Goal: Task Accomplishment & Management: Manage account settings

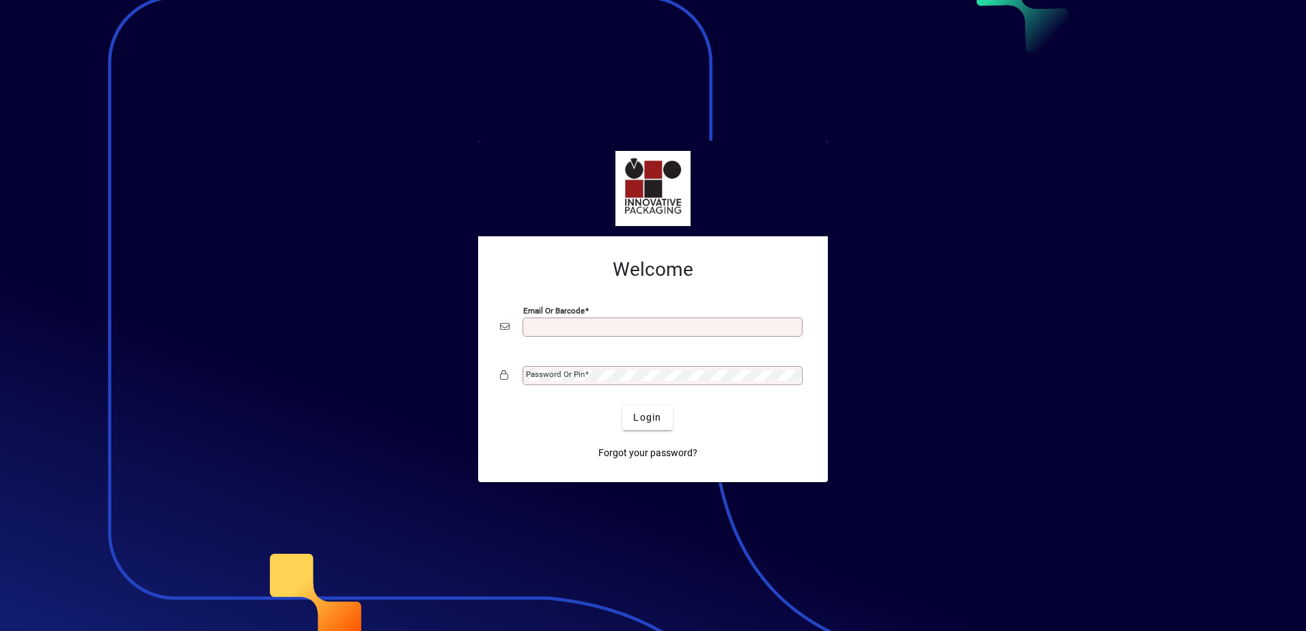
click at [588, 328] on input "Email or Barcode" at bounding box center [664, 327] width 276 height 11
type input "**********"
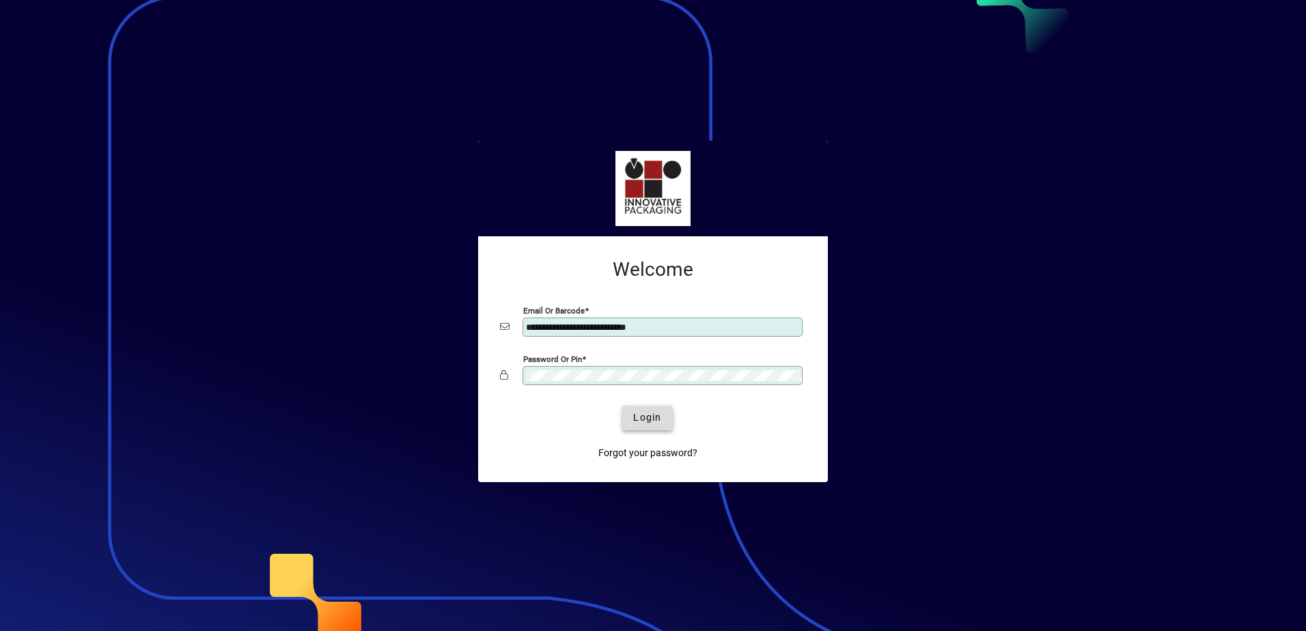
click at [643, 413] on span "Login" at bounding box center [647, 418] width 28 height 14
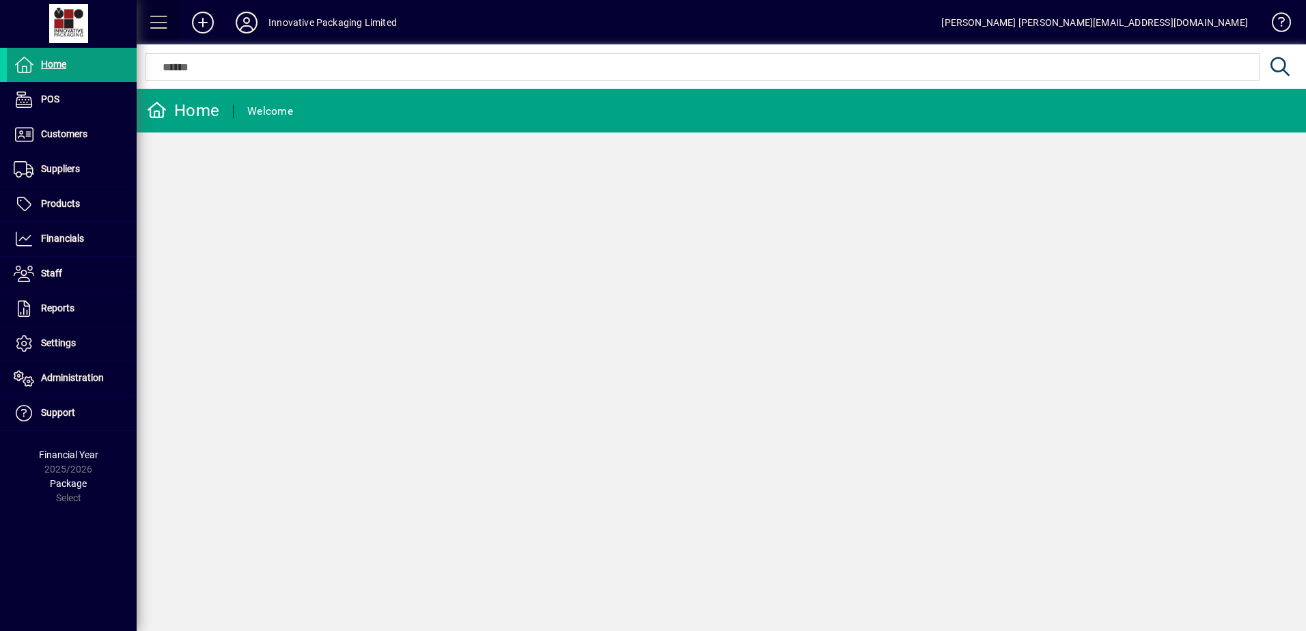
click at [154, 26] on span at bounding box center [159, 22] width 33 height 33
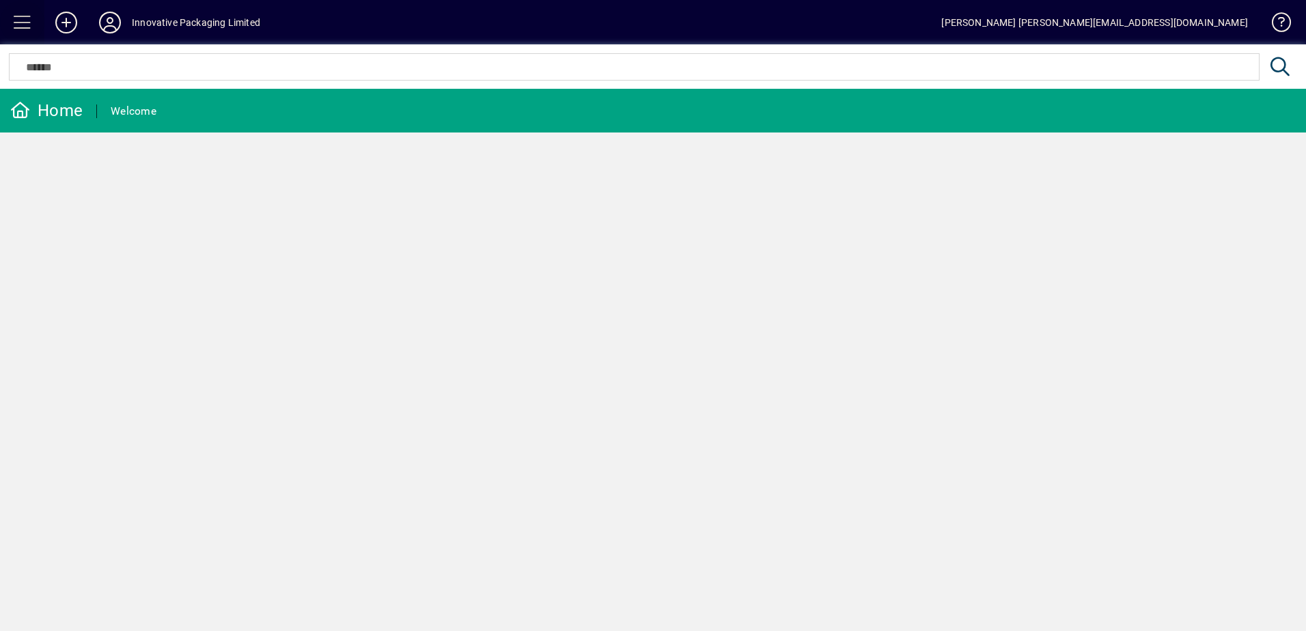
click at [31, 26] on span at bounding box center [22, 22] width 33 height 33
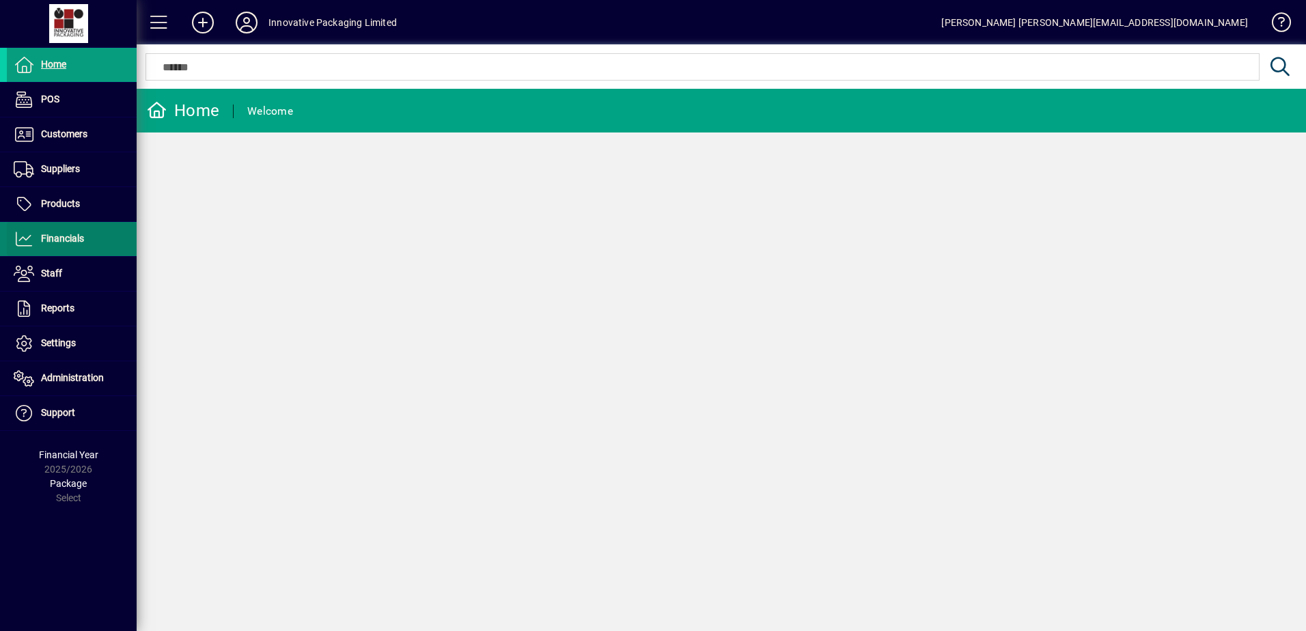
click at [66, 234] on span "Financials" at bounding box center [62, 238] width 43 height 11
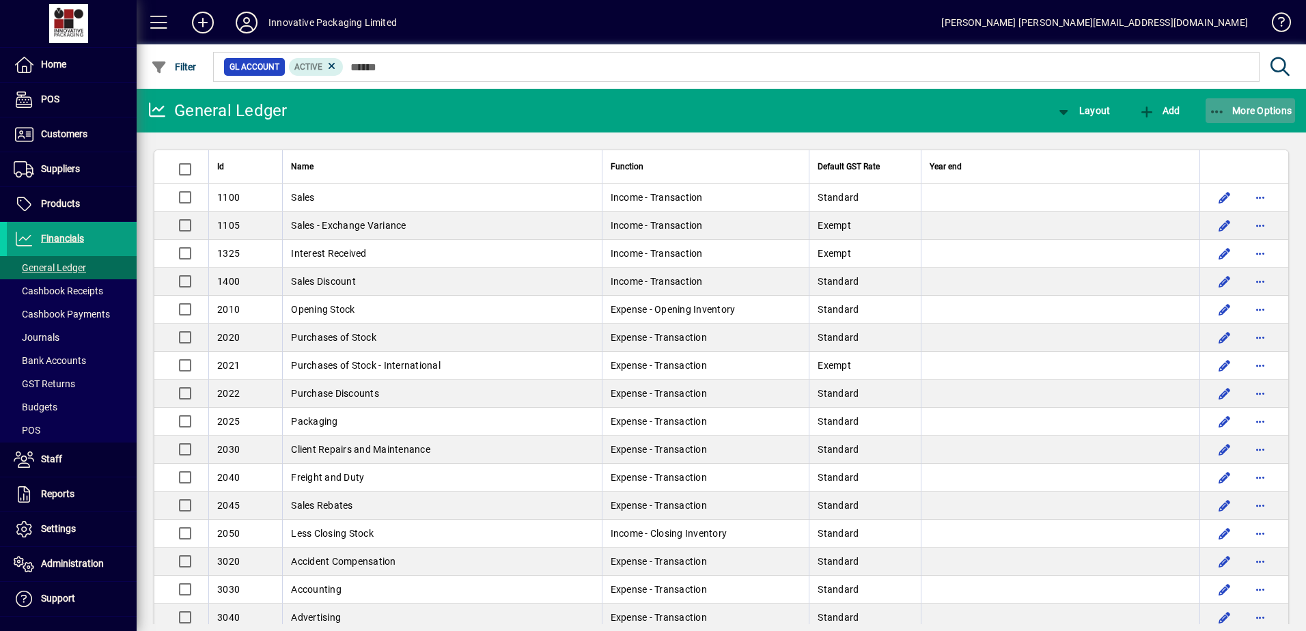
click at [1236, 109] on span "More Options" at bounding box center [1250, 110] width 83 height 11
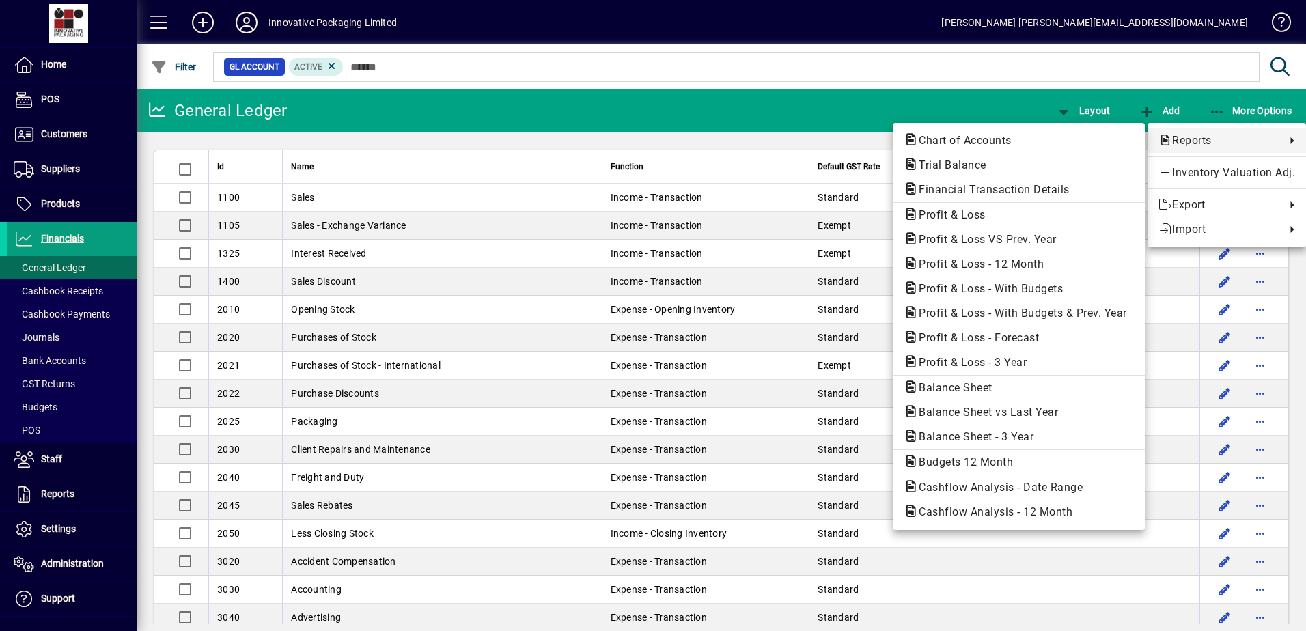
click at [36, 378] on div at bounding box center [653, 315] width 1306 height 631
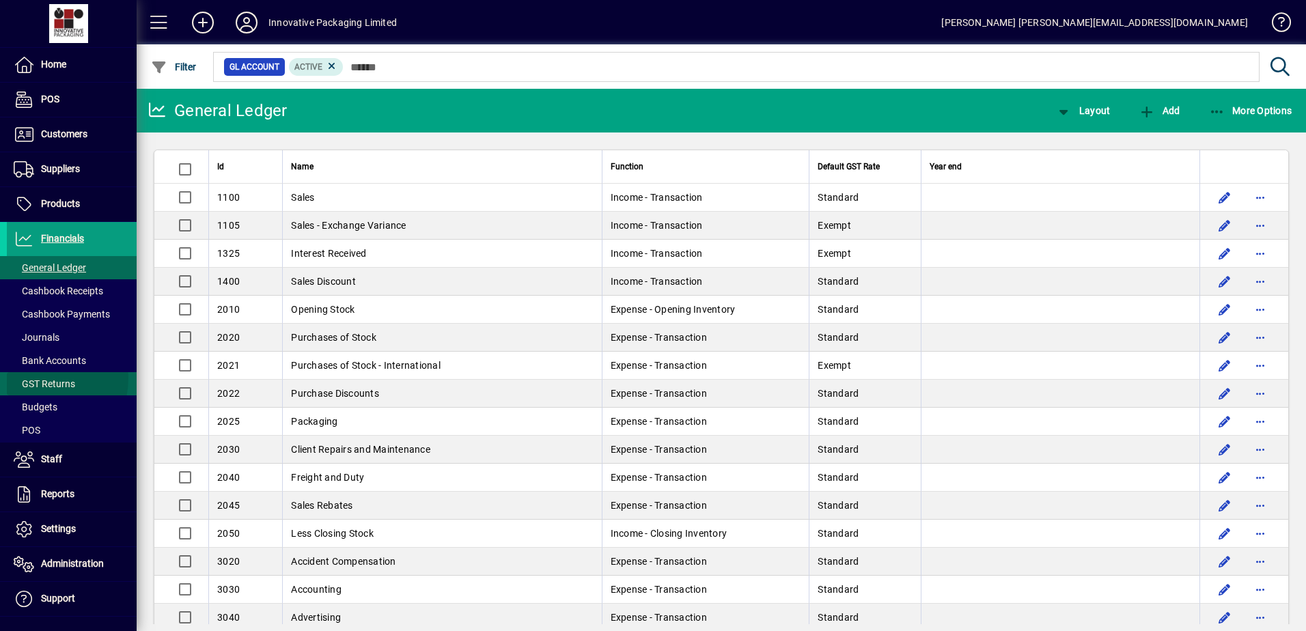
click at [36, 378] on span "GST Returns" at bounding box center [41, 384] width 68 height 14
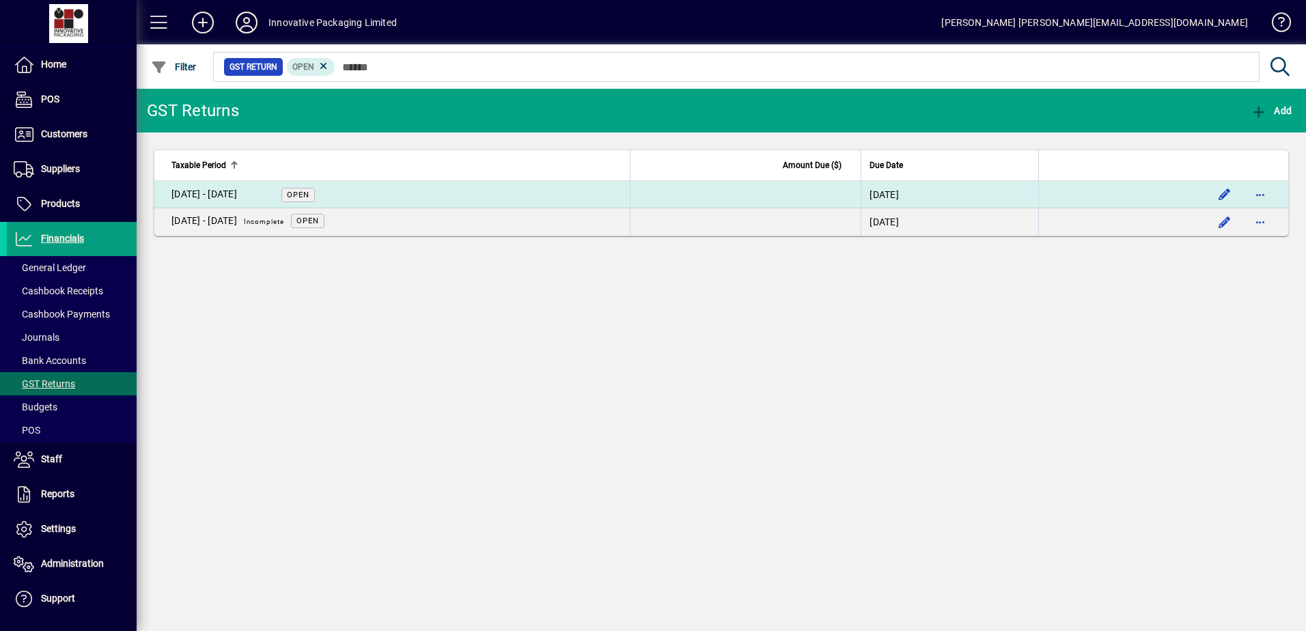
click at [237, 196] on div "[DATE] - [DATE]" at bounding box center [204, 194] width 66 height 14
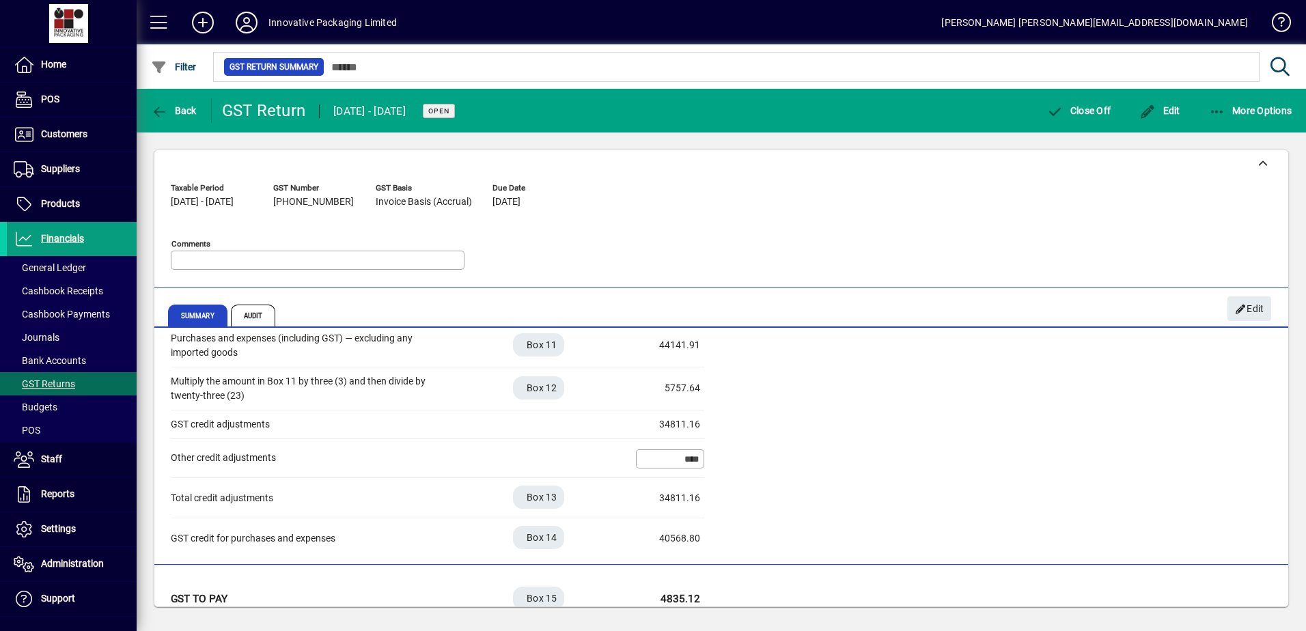
scroll to position [400, 0]
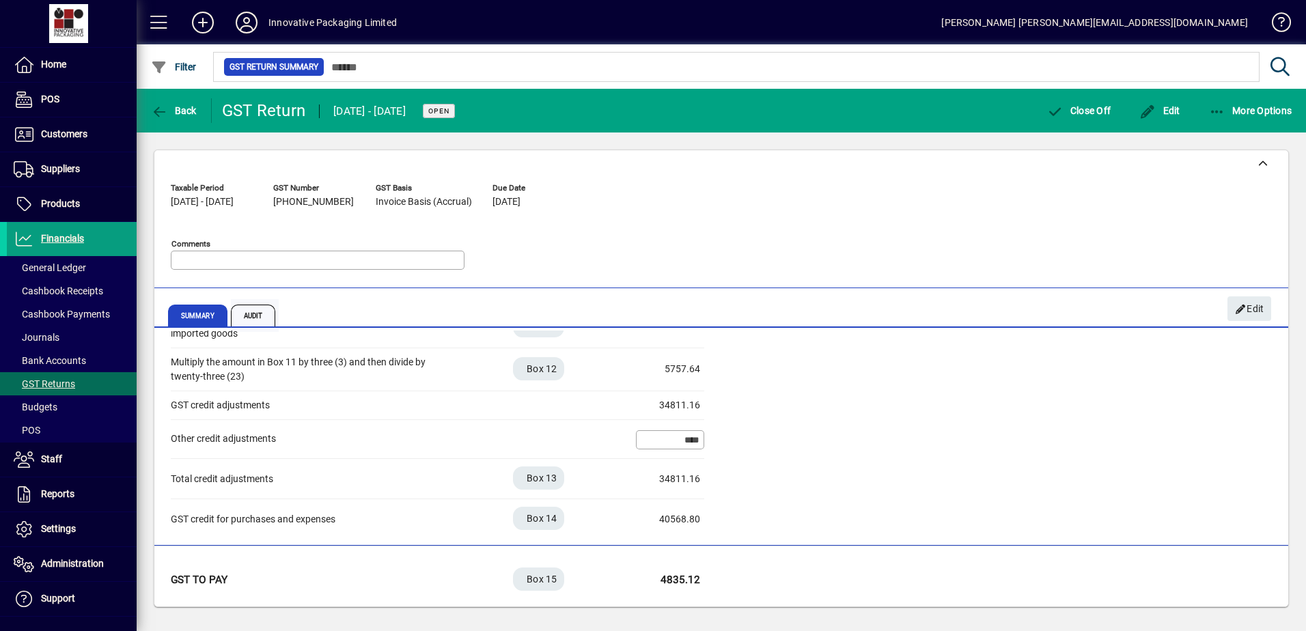
click at [261, 318] on span "Audit" at bounding box center [253, 316] width 45 height 22
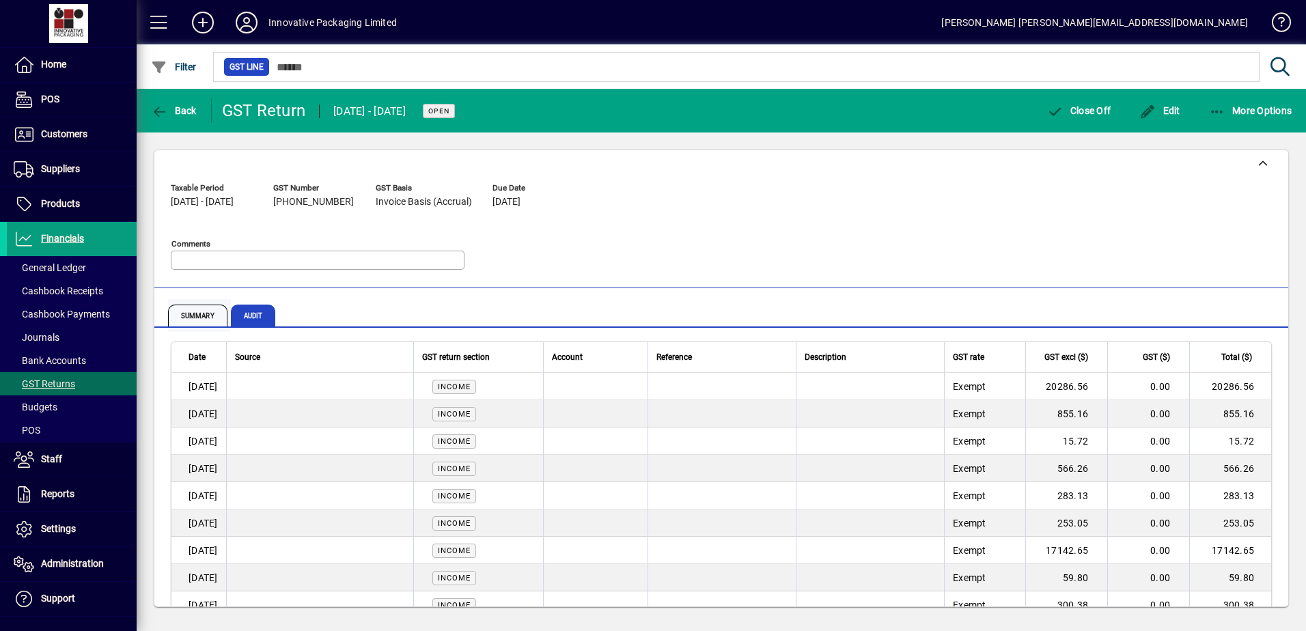
click at [208, 325] on span "Summary" at bounding box center [197, 316] width 59 height 22
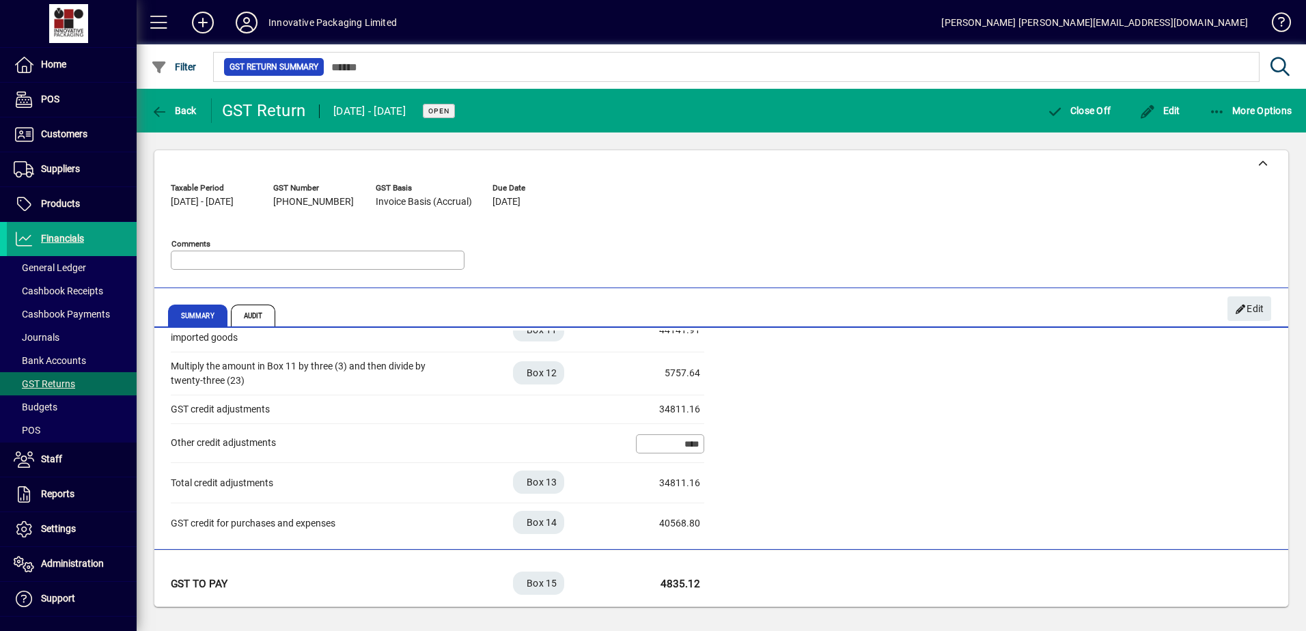
scroll to position [400, 0]
click at [260, 316] on span "Audit" at bounding box center [253, 316] width 45 height 22
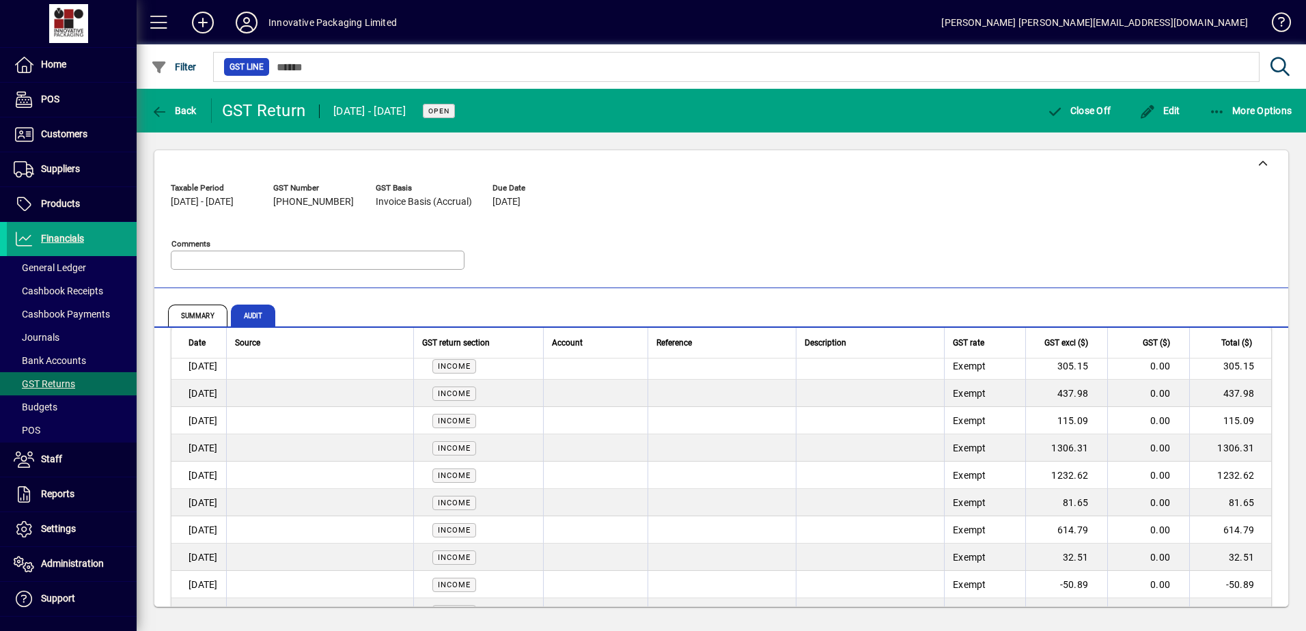
scroll to position [2049, 0]
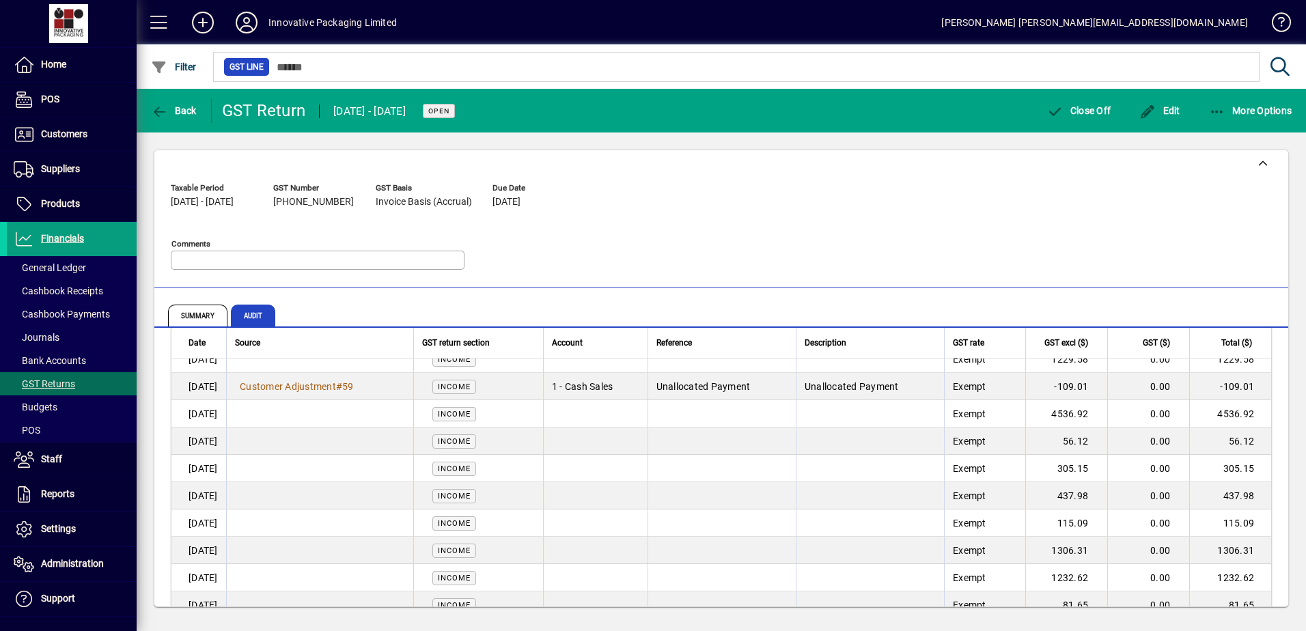
click at [870, 379] on td "Unallocated Payment" at bounding box center [870, 386] width 148 height 27
click at [972, 383] on td "Exempt" at bounding box center [984, 386] width 81 height 27
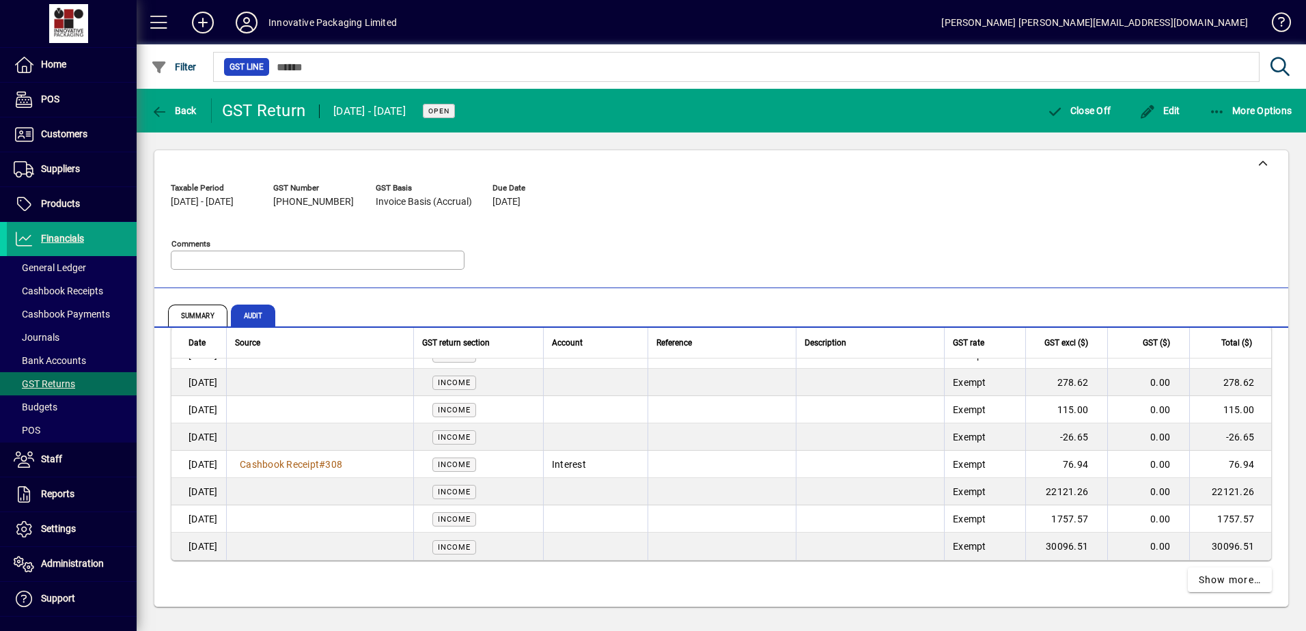
scroll to position [2549, 0]
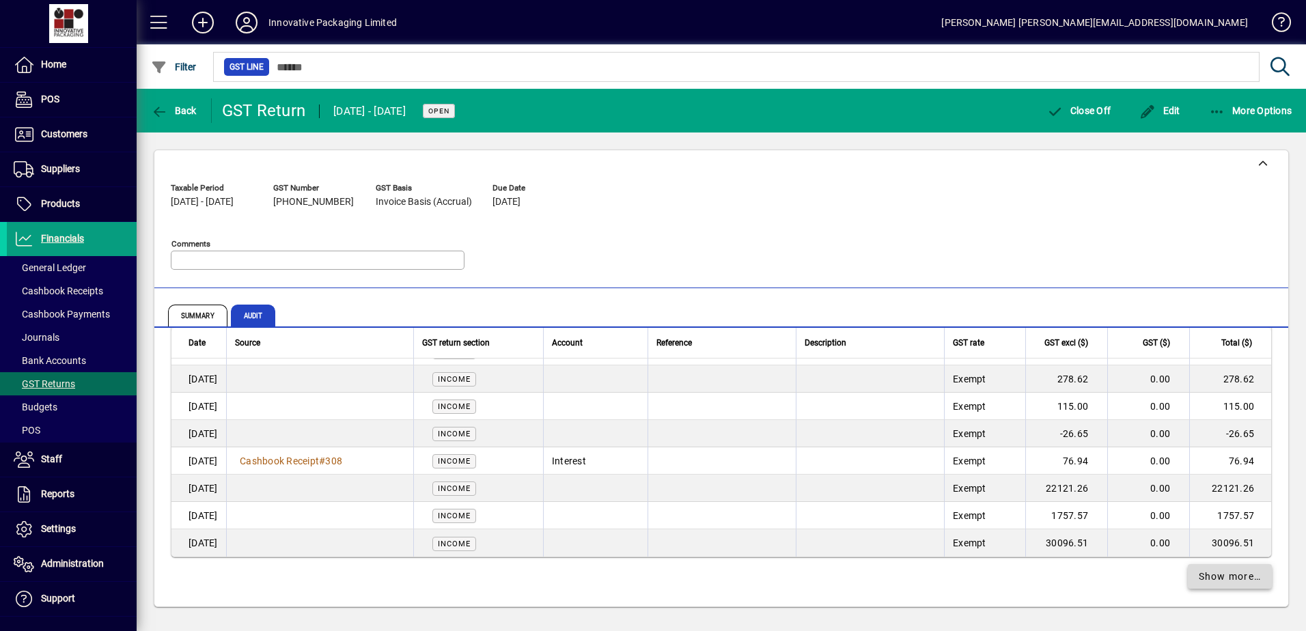
click at [1225, 587] on span at bounding box center [1230, 576] width 85 height 33
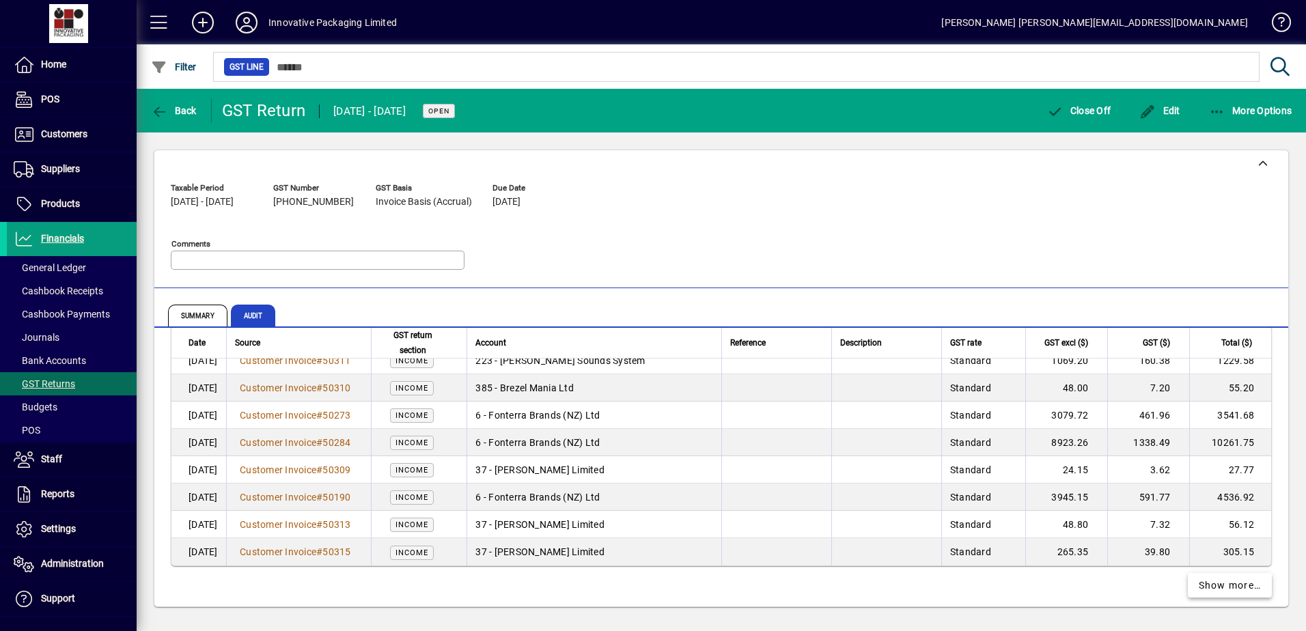
scroll to position [5281, 0]
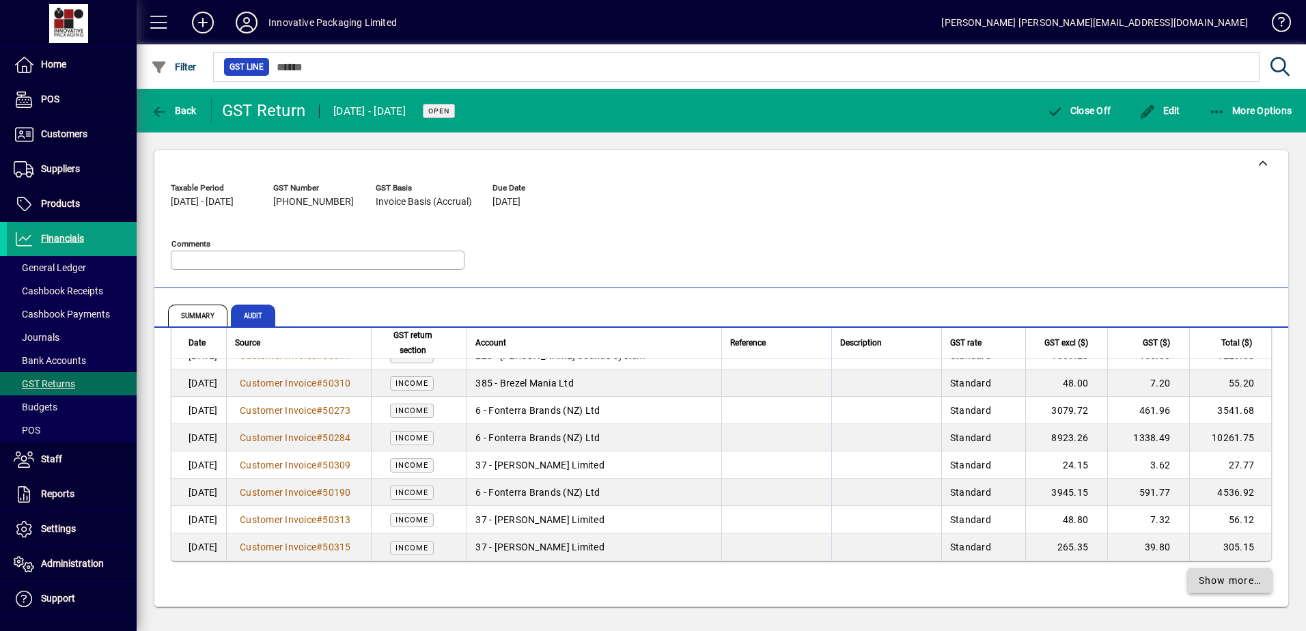
click at [1226, 574] on span "Show more…" at bounding box center [1230, 581] width 63 height 14
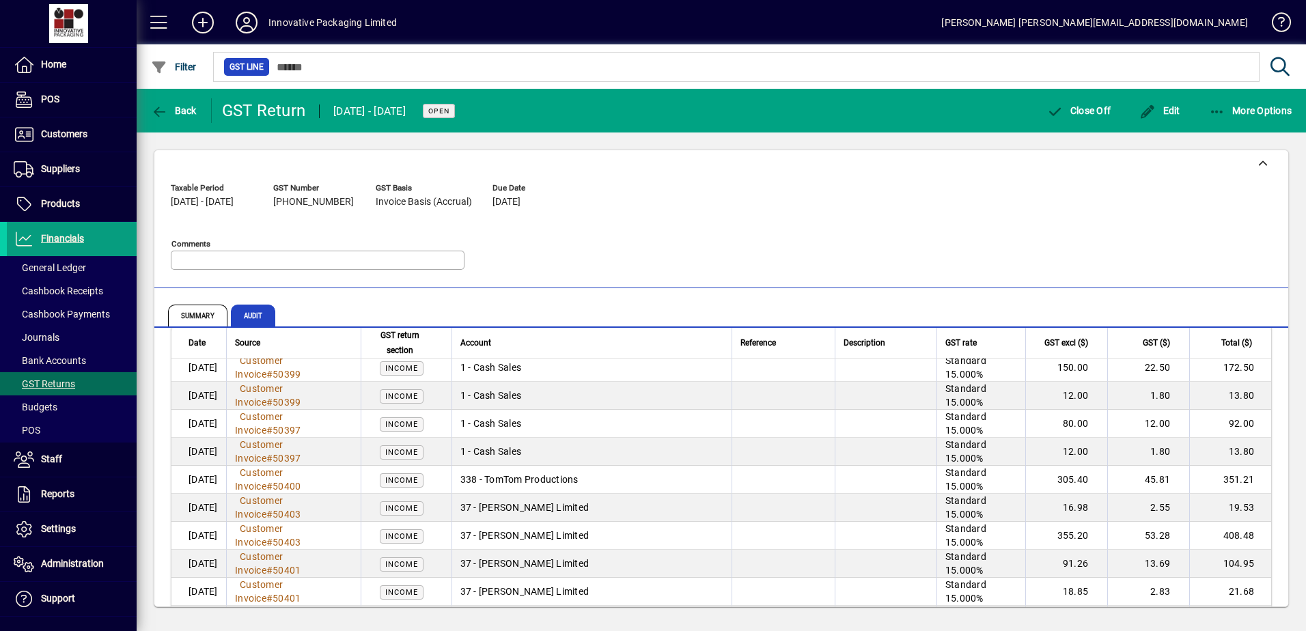
scroll to position [8141, 0]
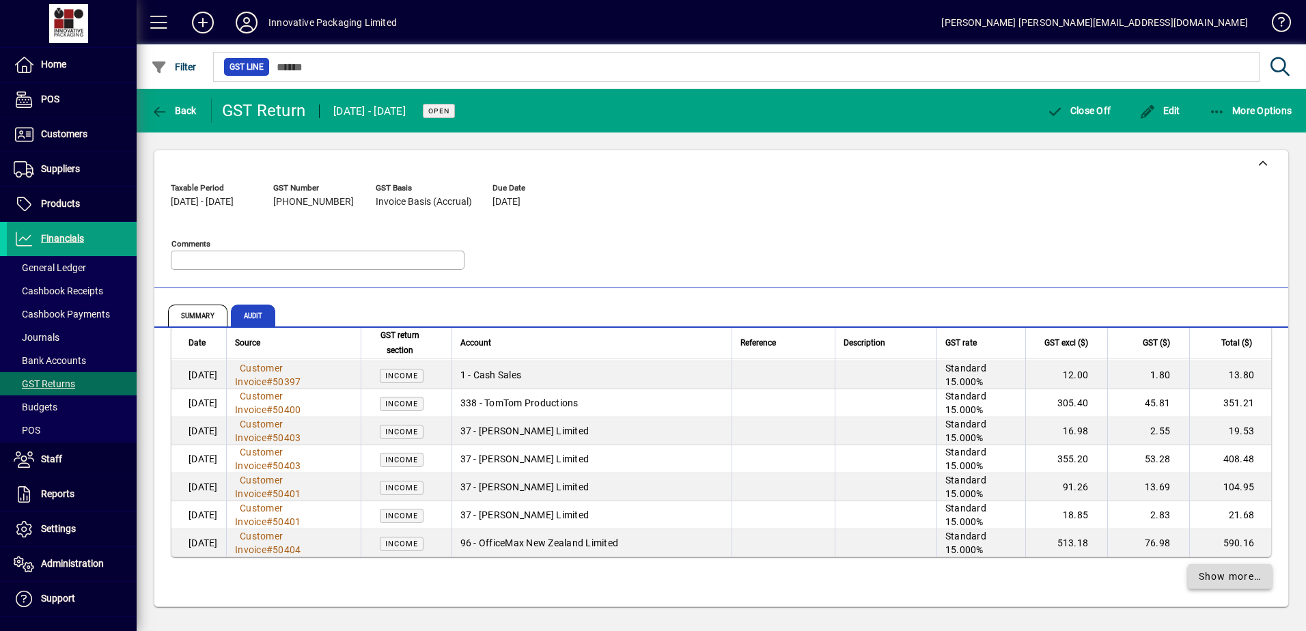
click at [1212, 573] on span "Show more…" at bounding box center [1230, 577] width 63 height 14
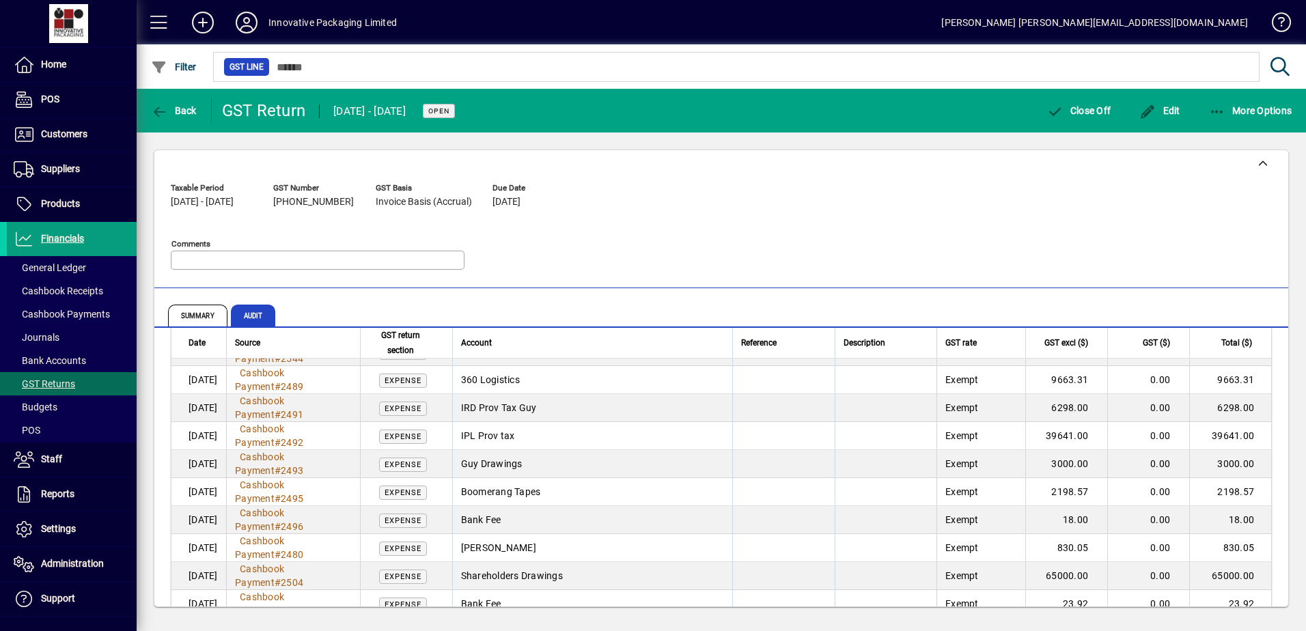
scroll to position [10941, 0]
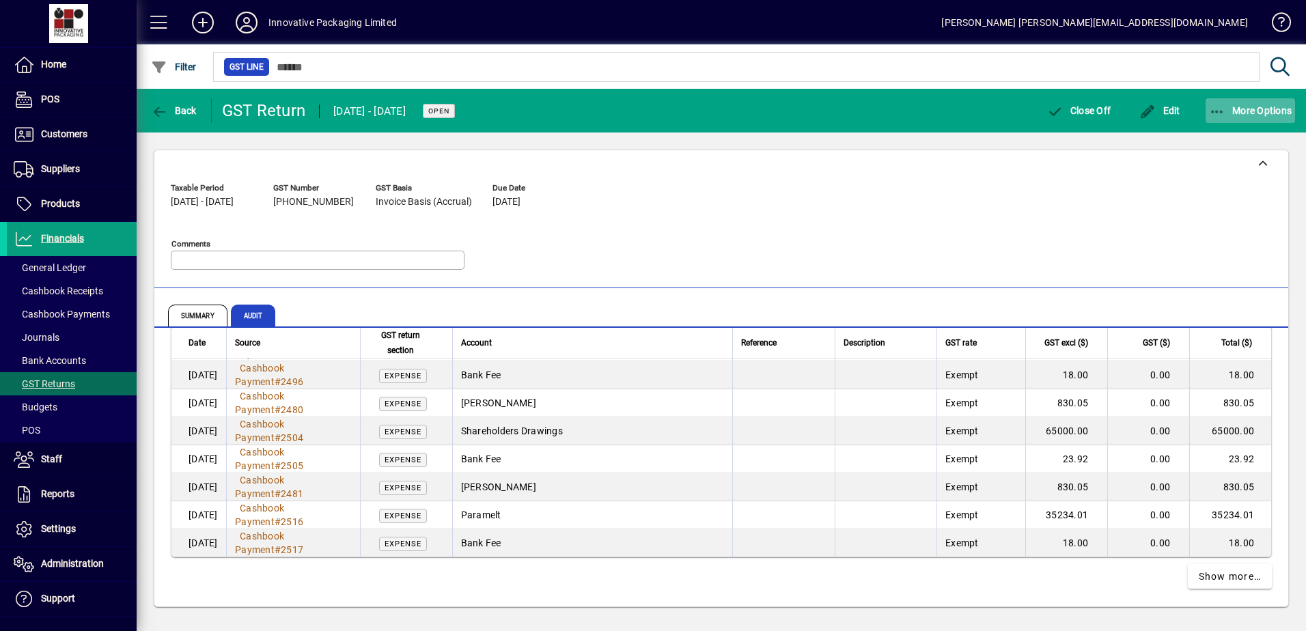
click at [1216, 117] on icon "button" at bounding box center [1217, 112] width 17 height 14
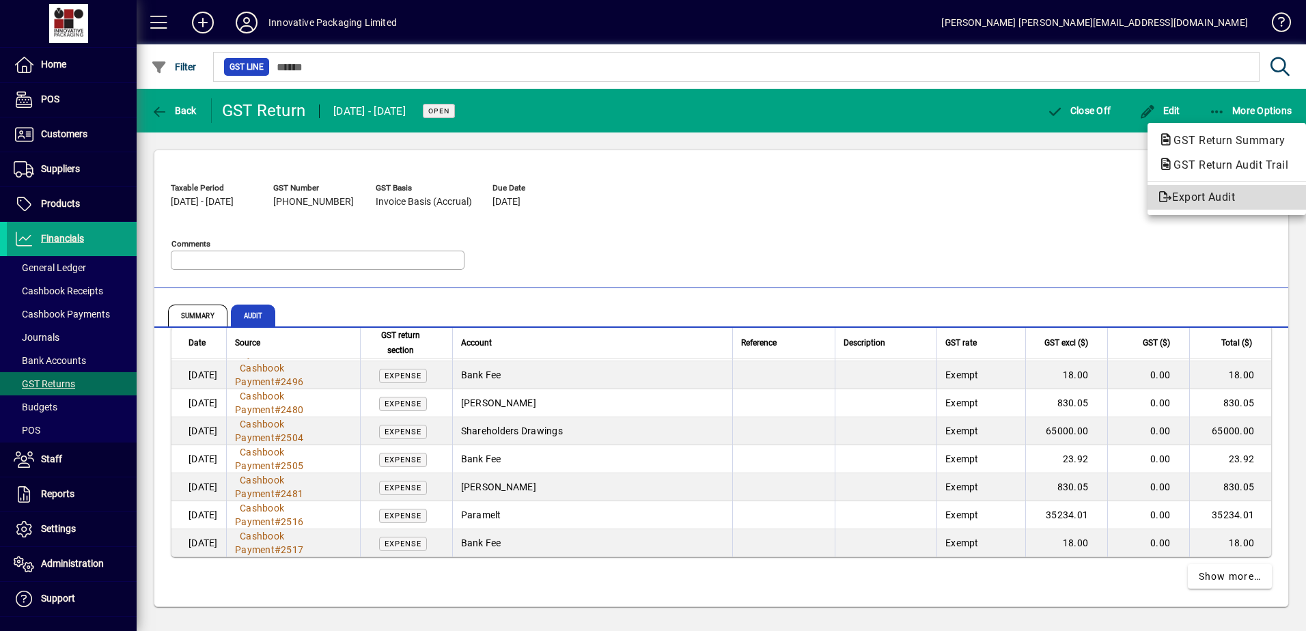
click at [1191, 206] on link "Export Audit" at bounding box center [1227, 197] width 158 height 25
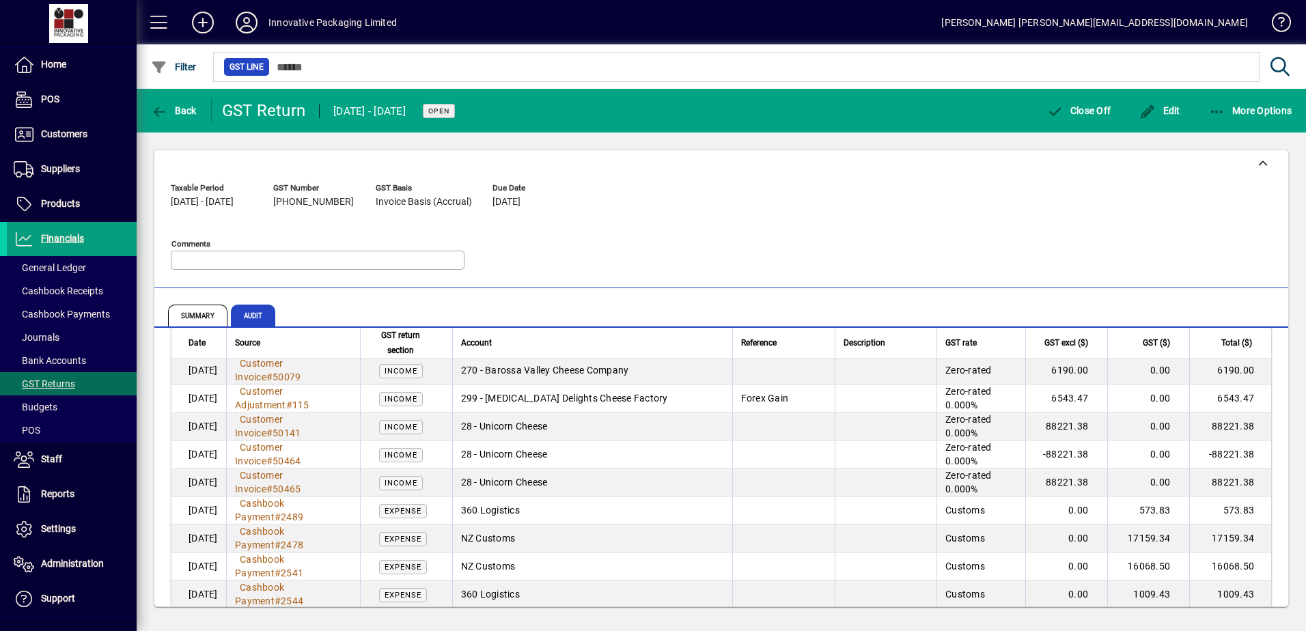
scroll to position [10600, 0]
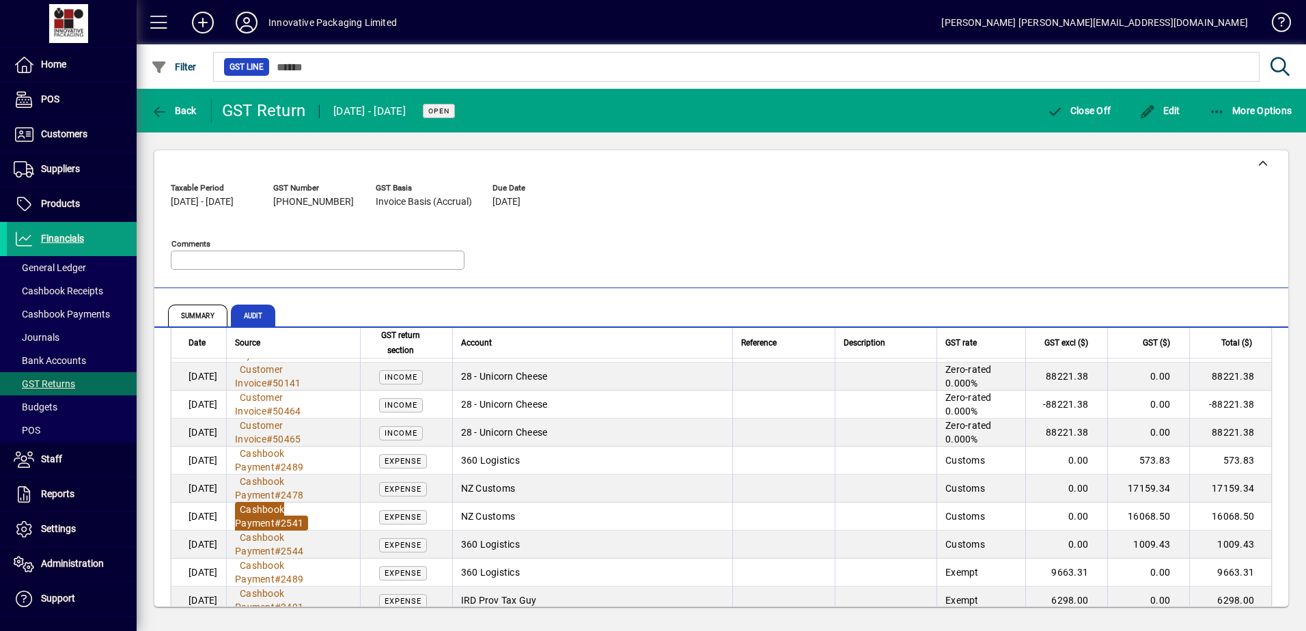
click at [283, 515] on span "Cashbook Payment" at bounding box center [259, 516] width 49 height 25
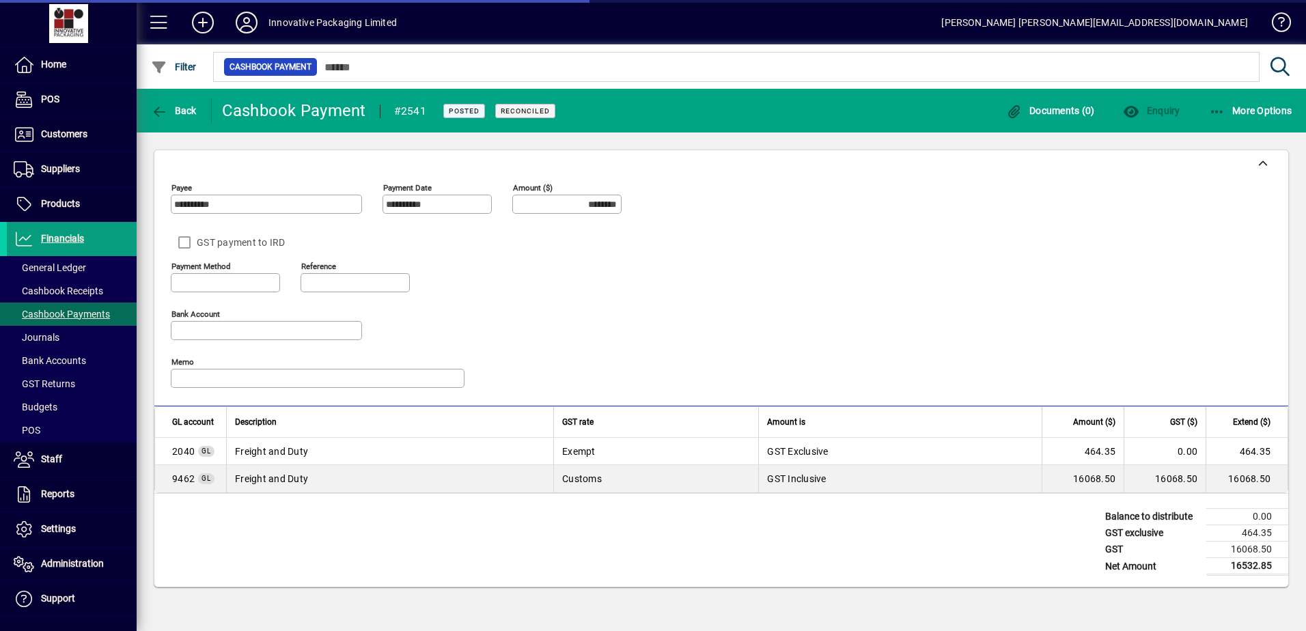
type input "**********"
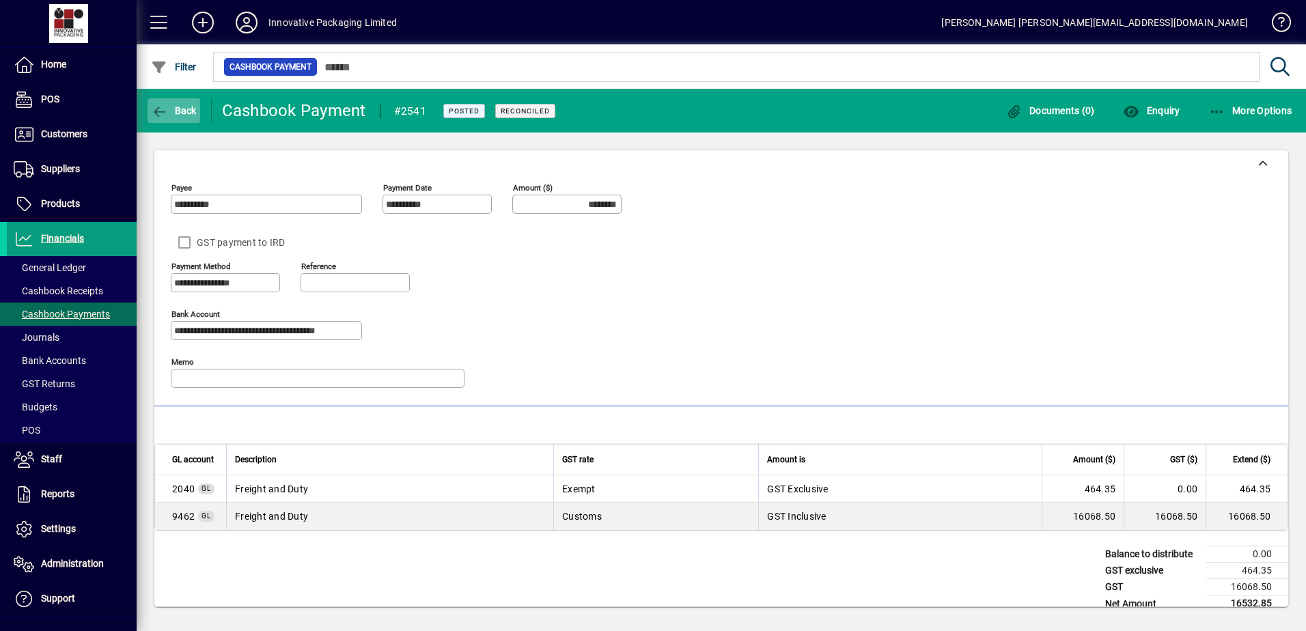
click at [174, 117] on span "button" at bounding box center [174, 110] width 53 height 33
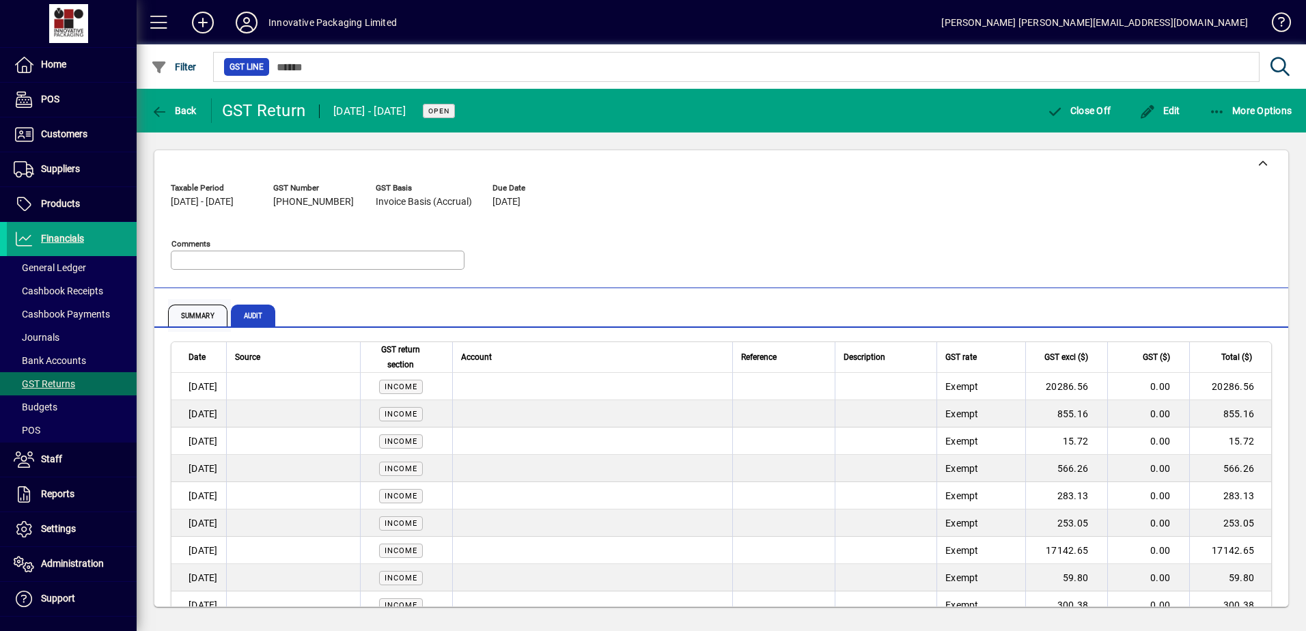
click at [193, 314] on span "Summary" at bounding box center [197, 316] width 59 height 22
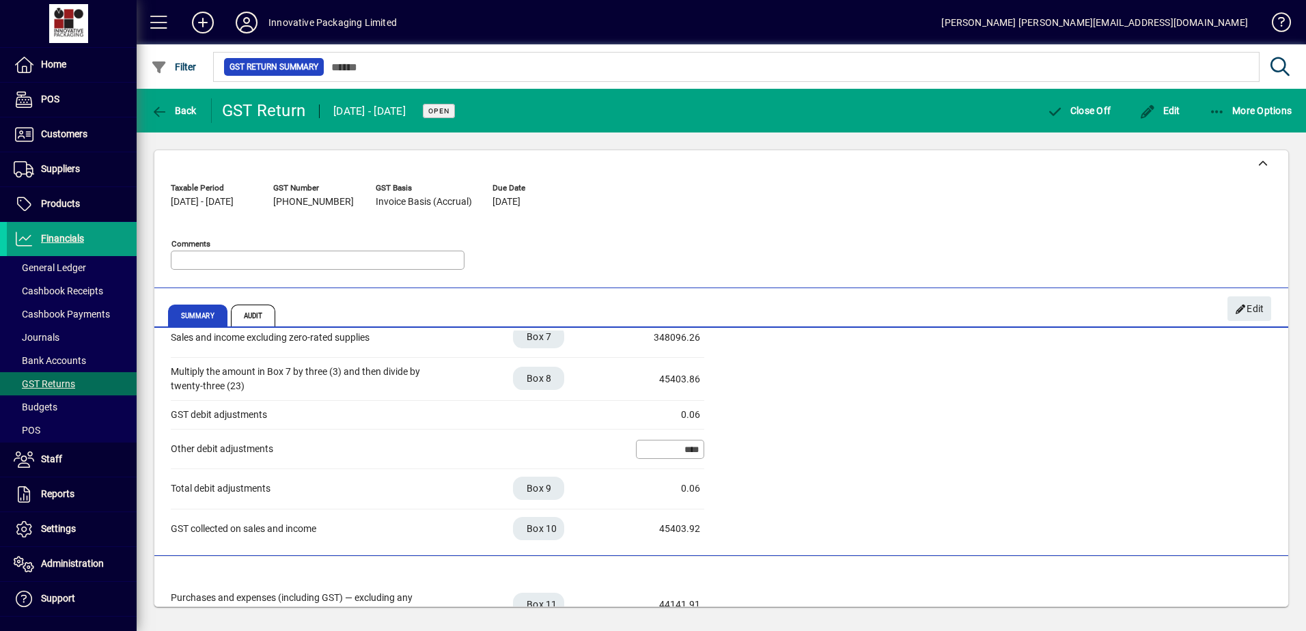
scroll to position [137, 0]
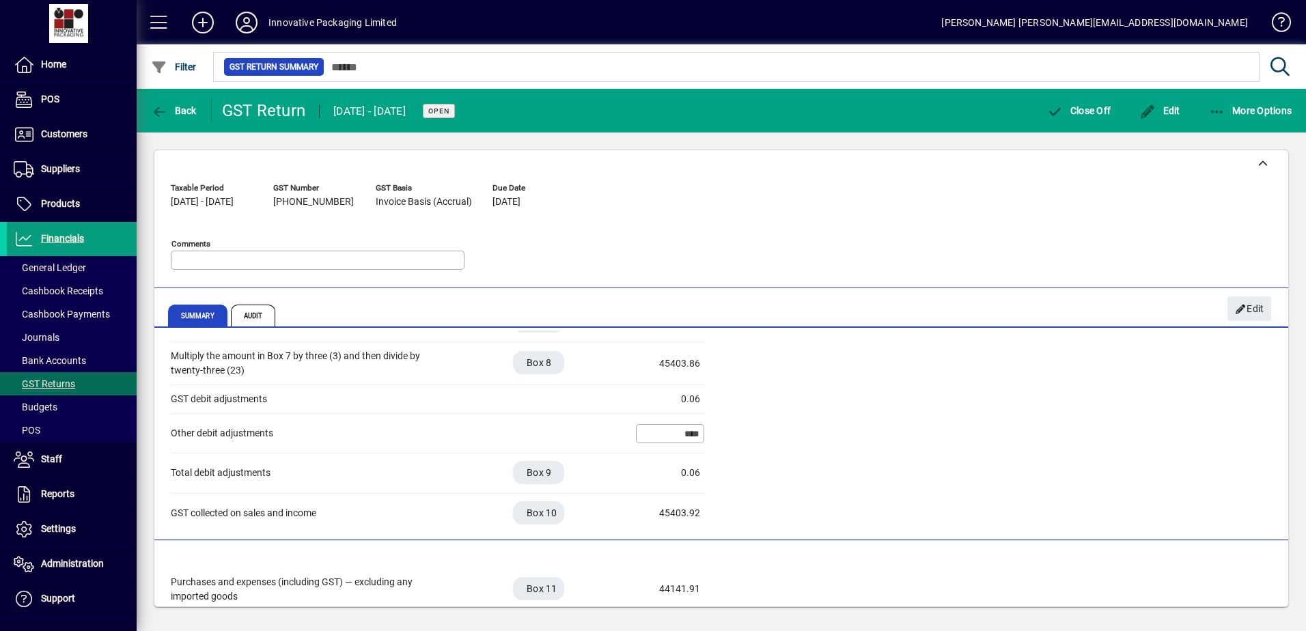
click at [1273, 300] on mat-tab-group "Summary Audit" at bounding box center [721, 313] width 1134 height 29
click at [1251, 303] on span "Edit" at bounding box center [1249, 309] width 29 height 23
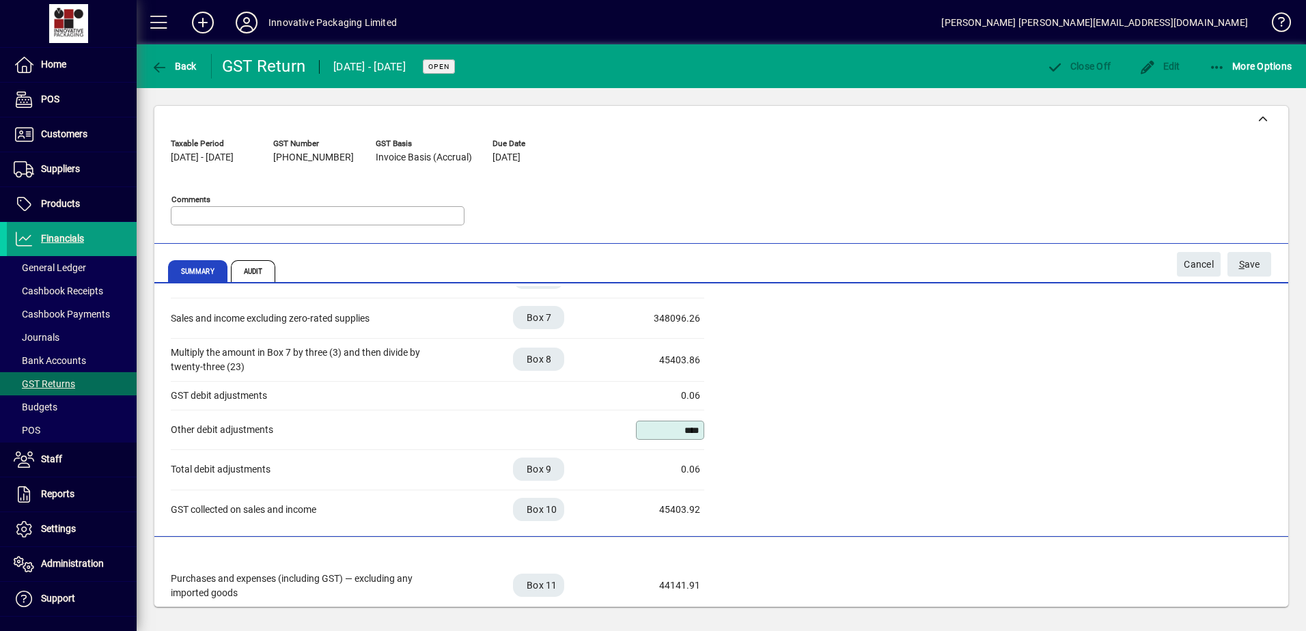
scroll to position [82, 0]
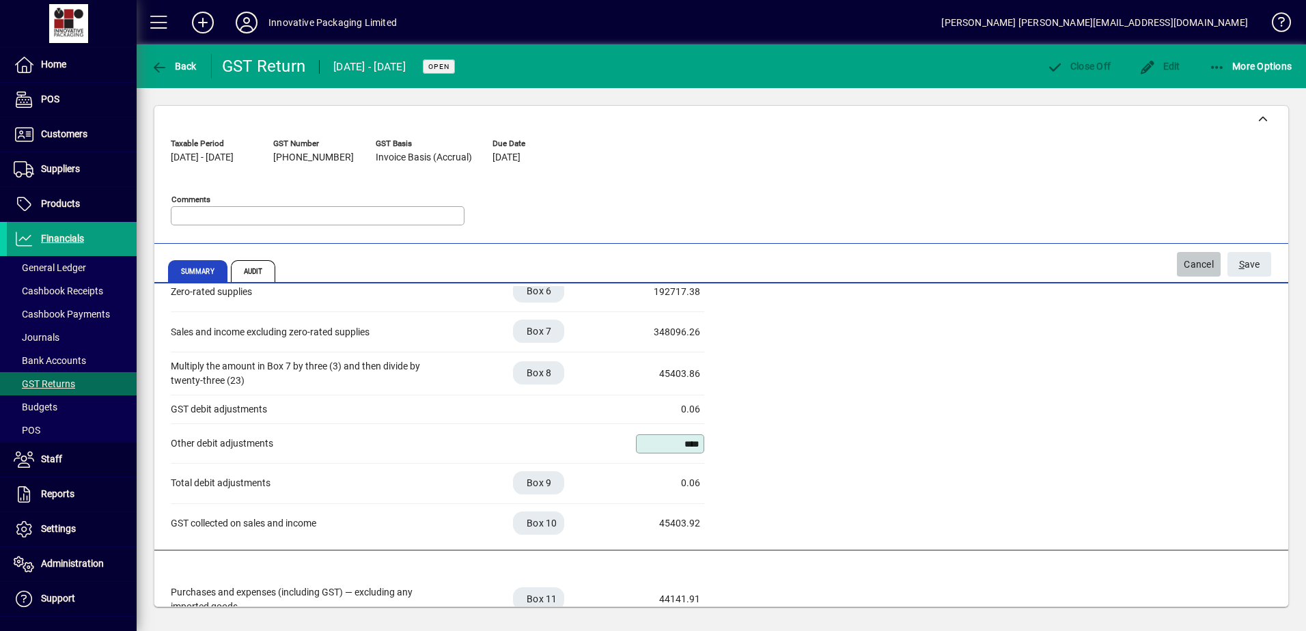
click at [1192, 258] on span "Cancel" at bounding box center [1199, 264] width 30 height 23
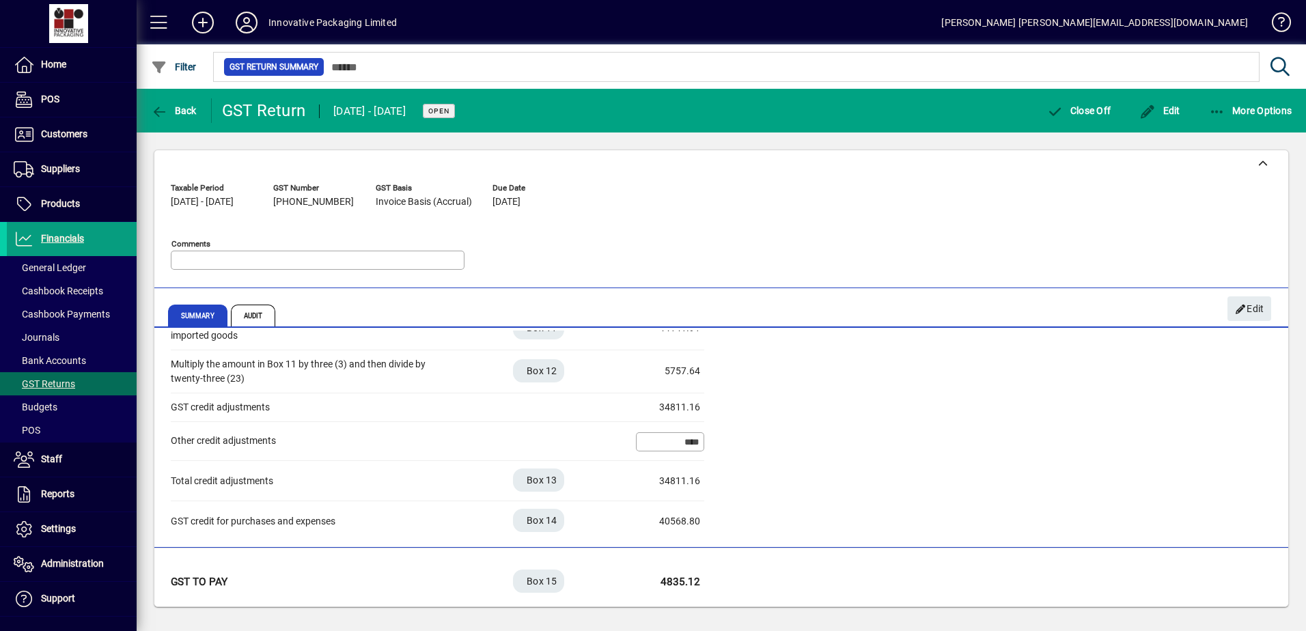
scroll to position [400, 0]
click at [260, 307] on span "Audit" at bounding box center [253, 316] width 45 height 22
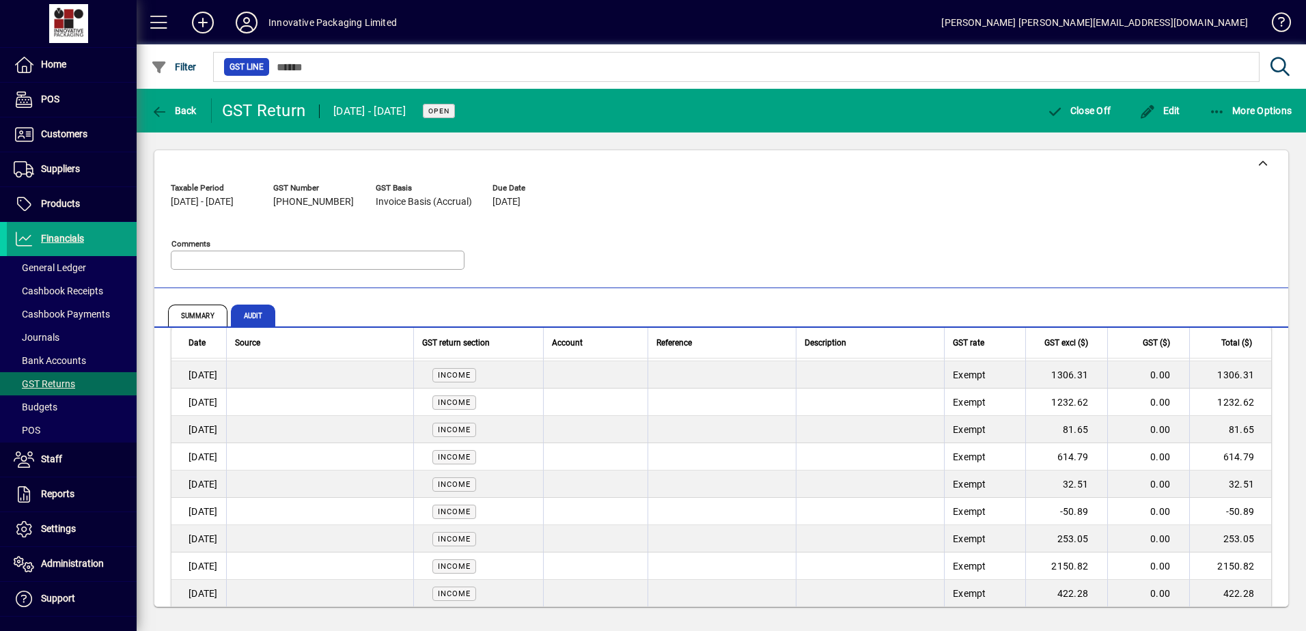
scroll to position [2549, 0]
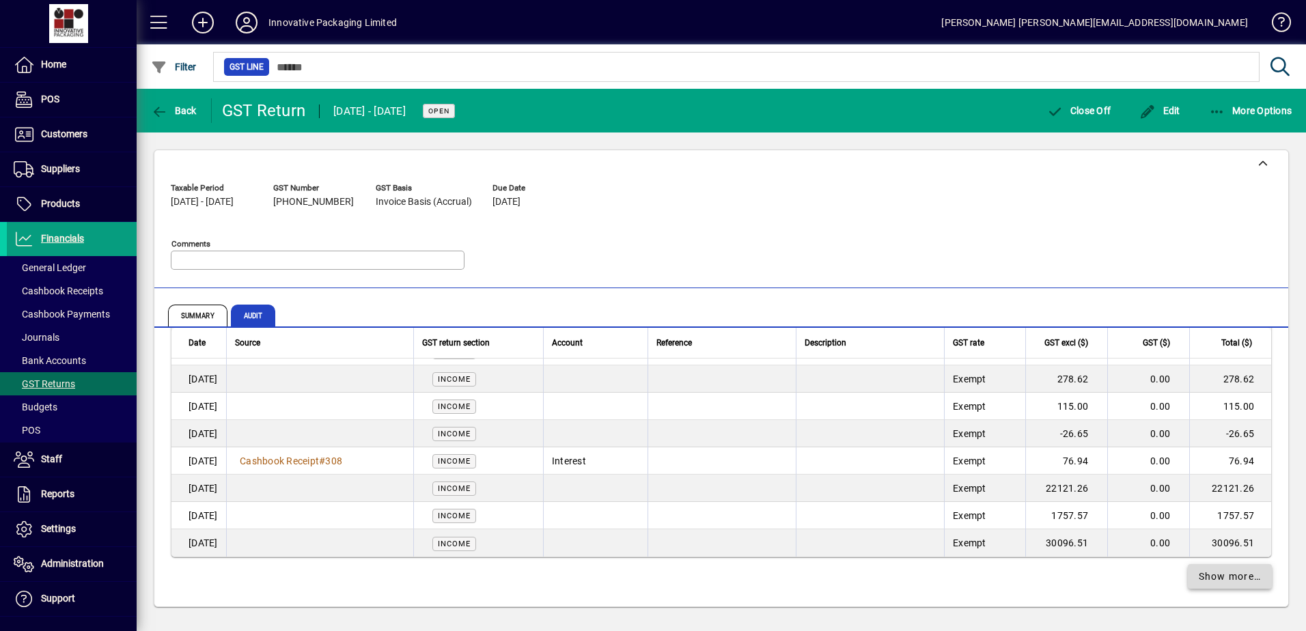
click at [1200, 566] on span at bounding box center [1230, 576] width 85 height 33
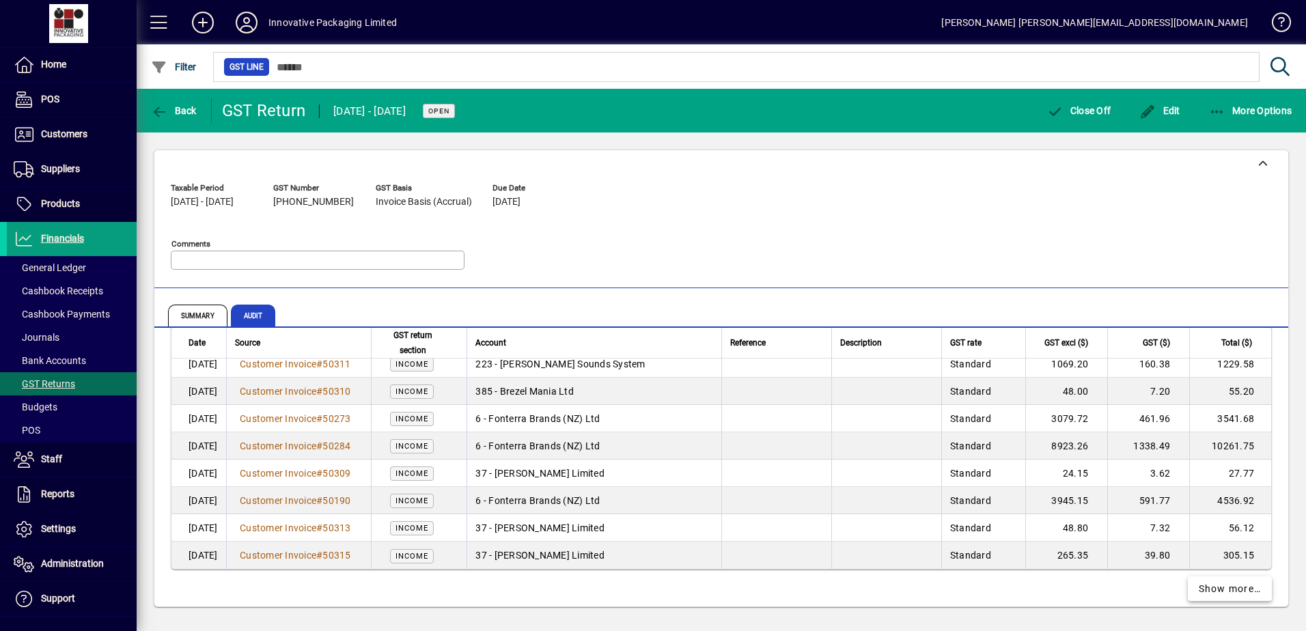
scroll to position [5281, 0]
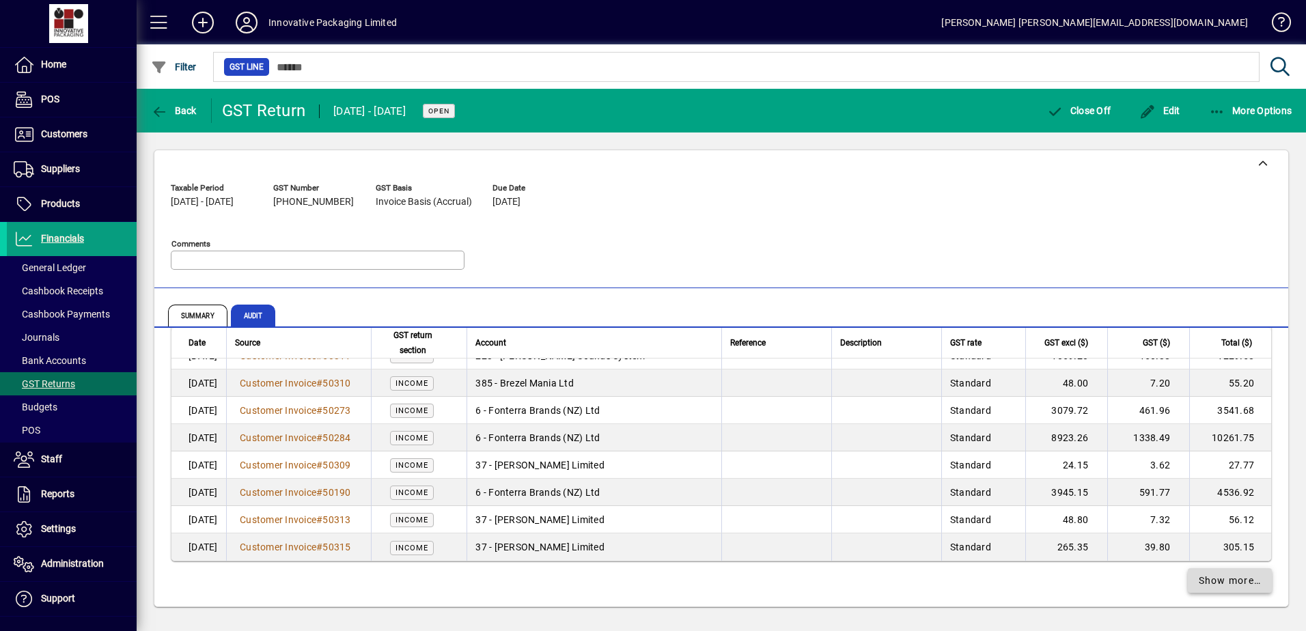
click at [1202, 579] on span "Show more…" at bounding box center [1230, 581] width 63 height 14
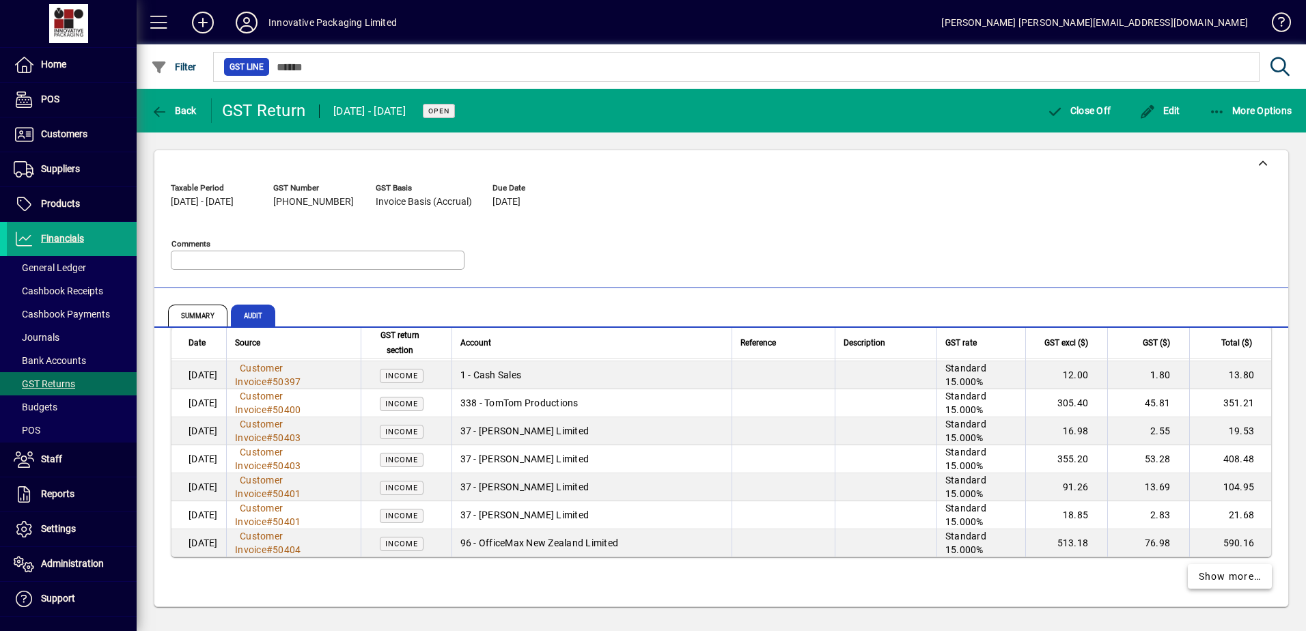
scroll to position [8141, 0]
click at [1222, 573] on span "Show more…" at bounding box center [1230, 577] width 63 height 14
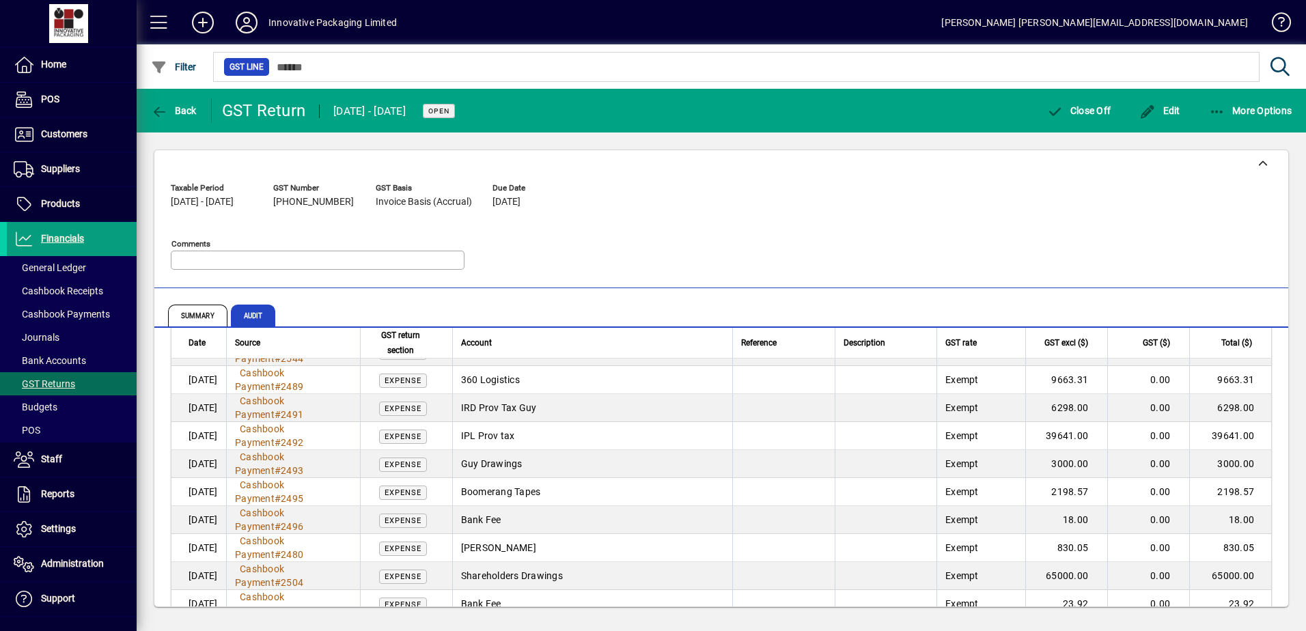
scroll to position [10941, 0]
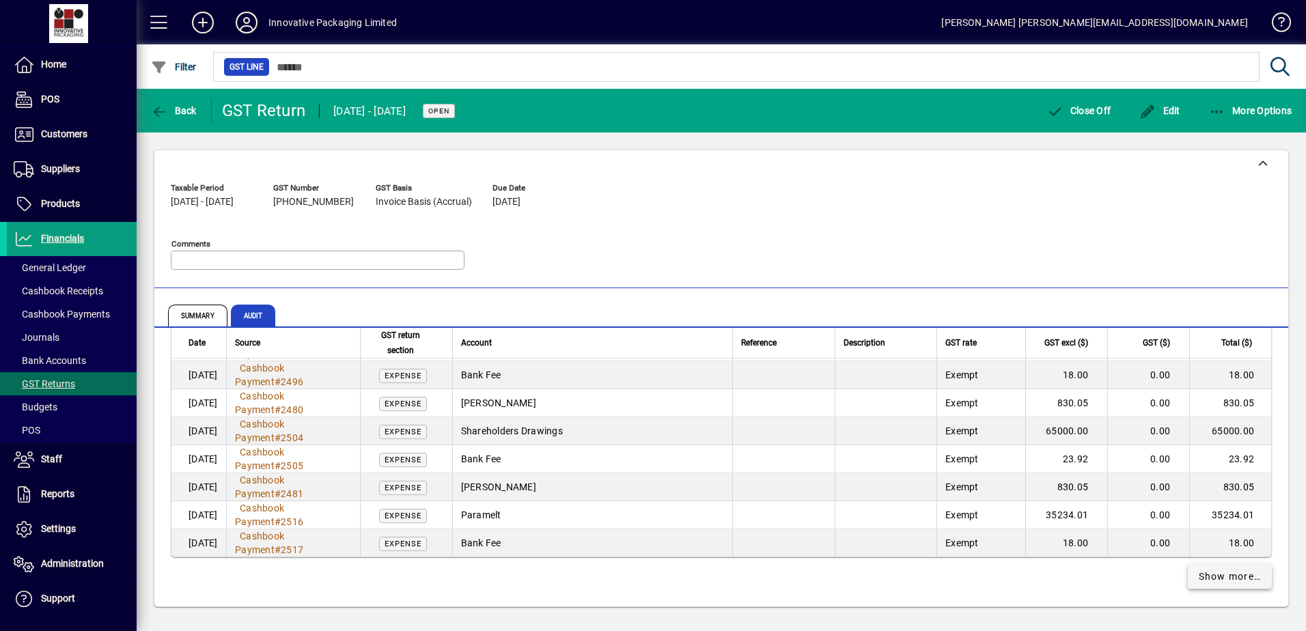
click at [1210, 579] on span "Show more…" at bounding box center [1230, 577] width 63 height 14
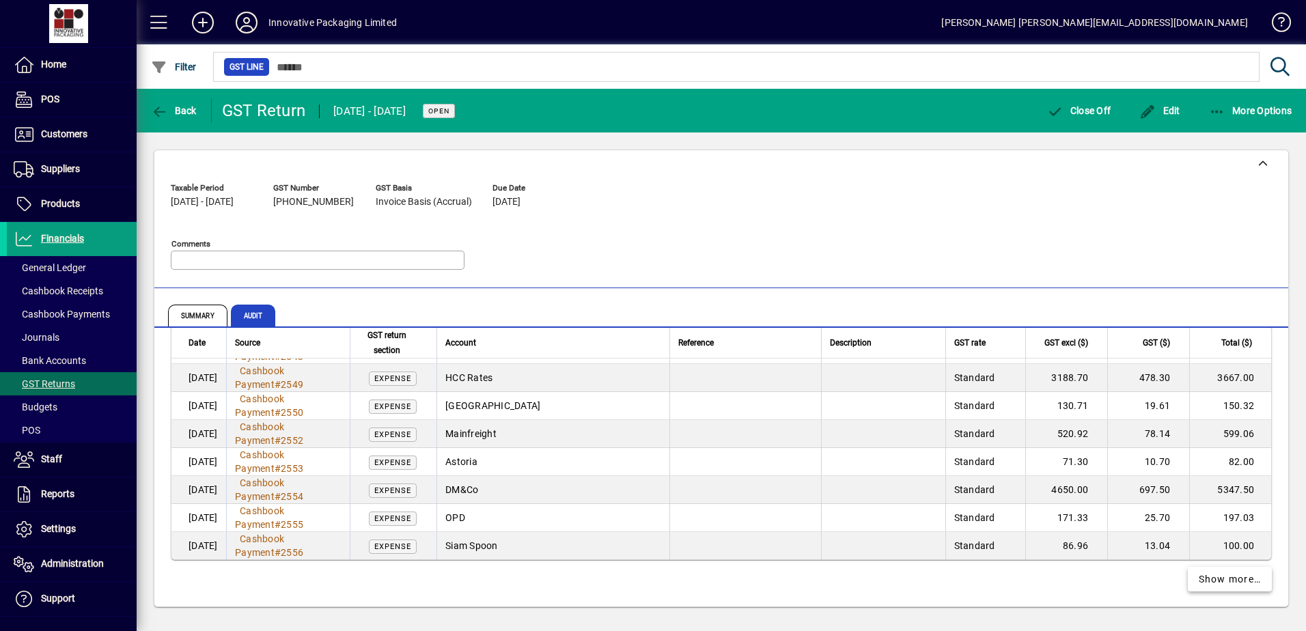
scroll to position [13742, 0]
drag, startPoint x: 1217, startPoint y: 575, endPoint x: 1174, endPoint y: 564, distance: 43.9
click at [1217, 575] on span "Show more…" at bounding box center [1230, 577] width 63 height 14
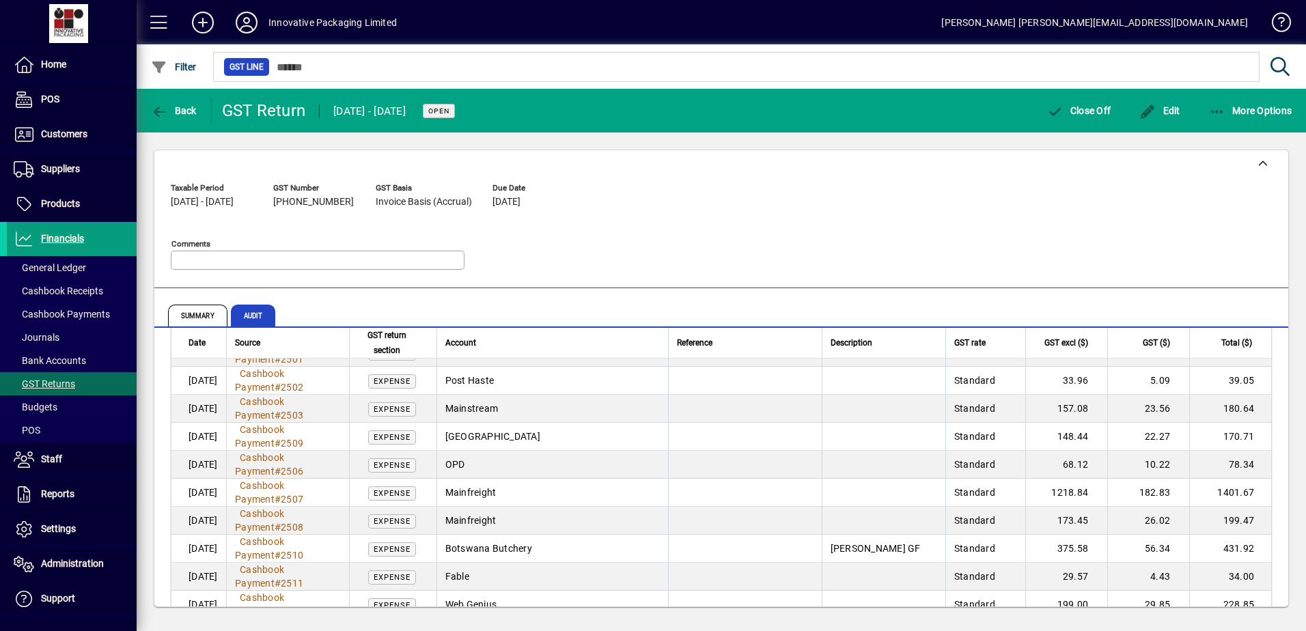
scroll to position [12564, 0]
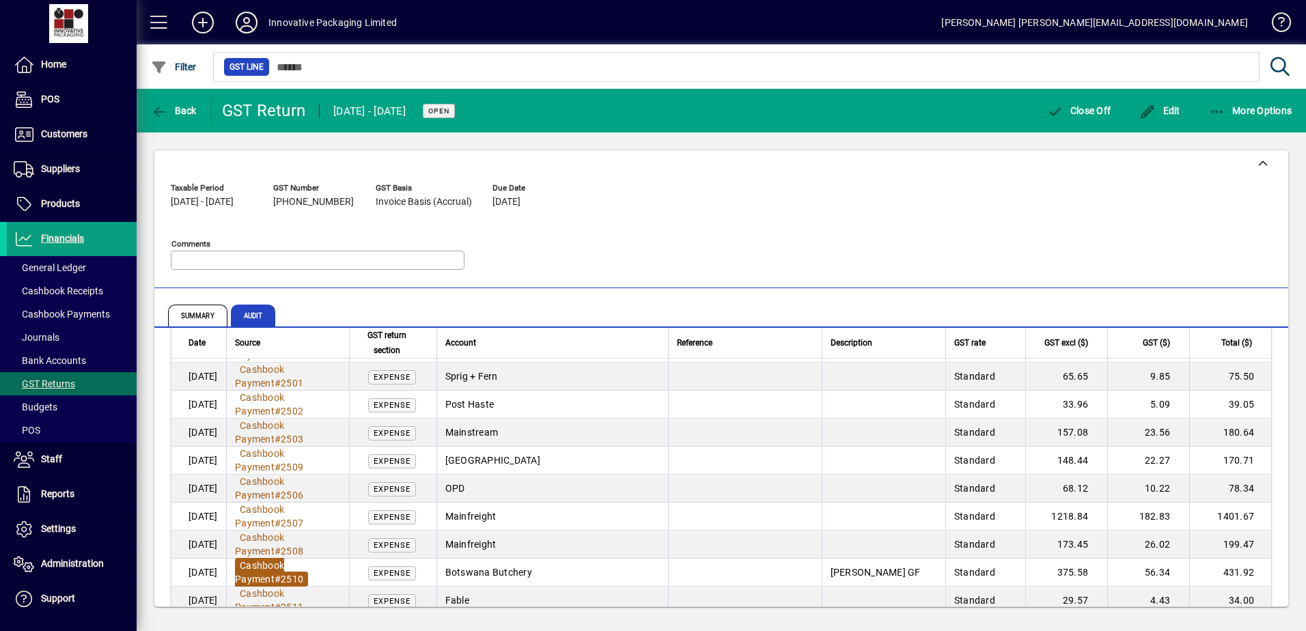
click at [295, 572] on span "Cashbook Payment # 2510" at bounding box center [271, 572] width 73 height 29
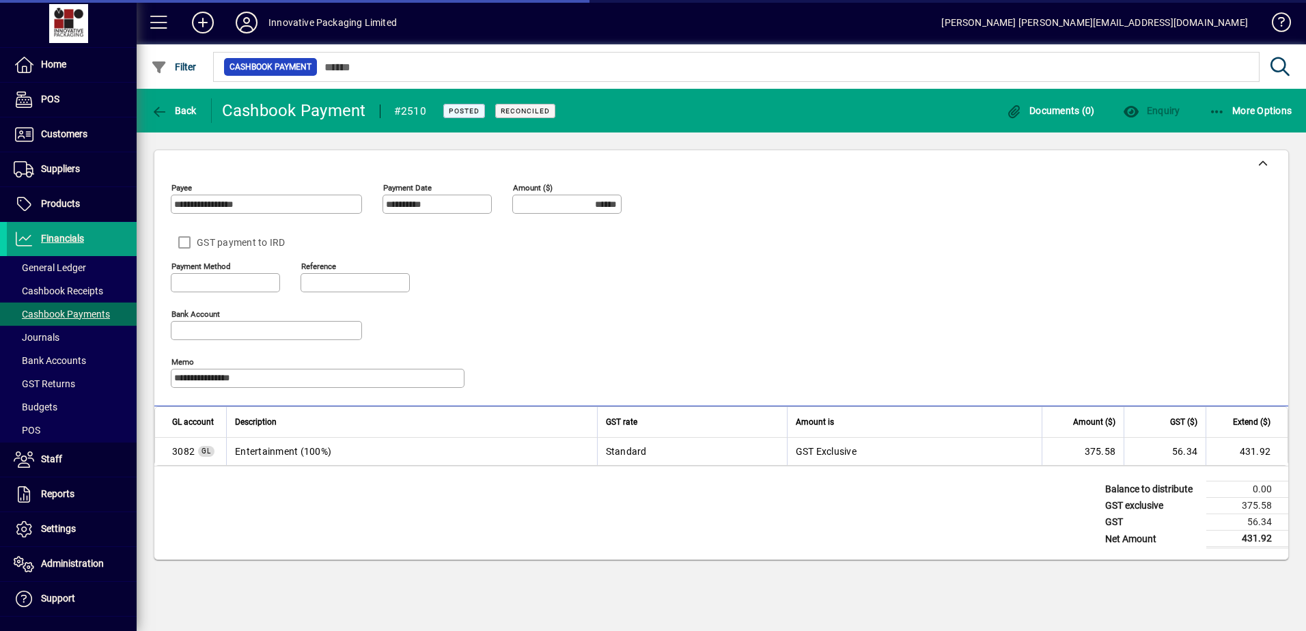
type input "**********"
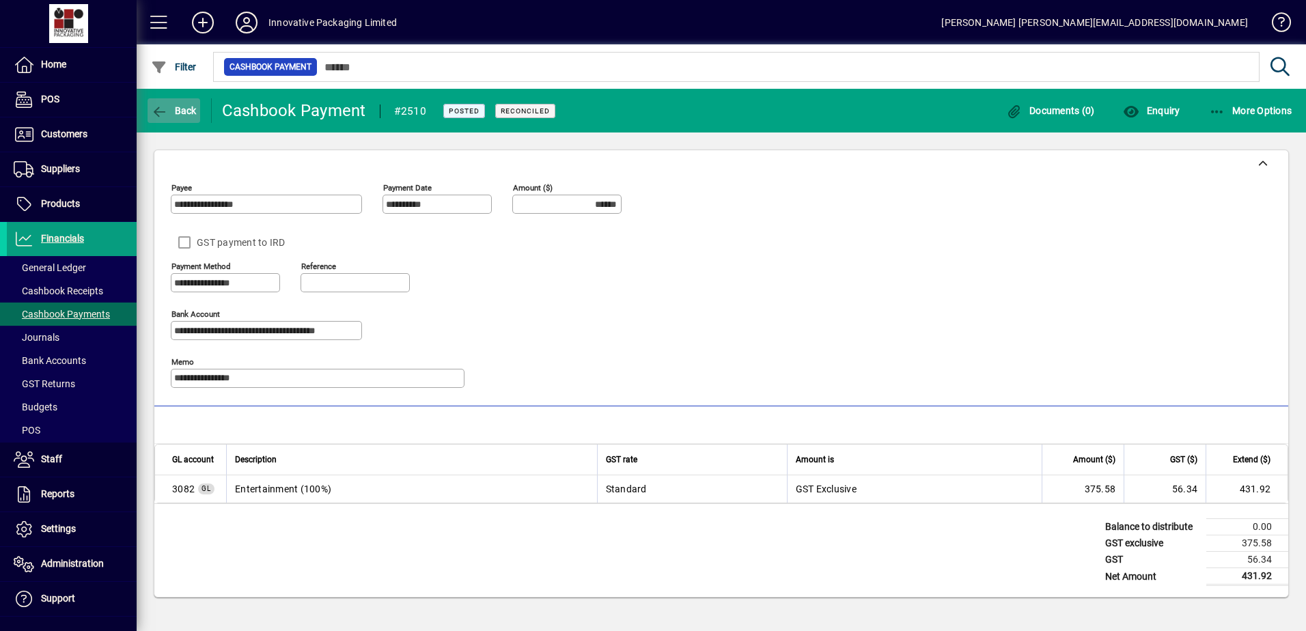
click at [186, 113] on span "Back" at bounding box center [174, 110] width 46 height 11
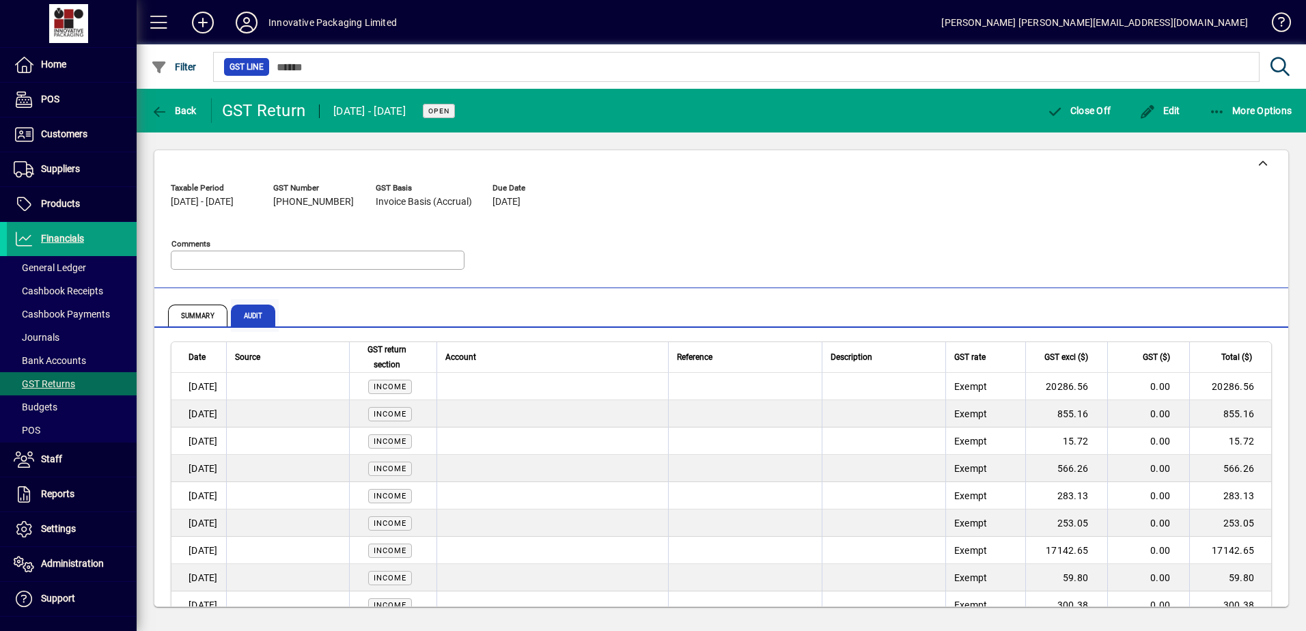
click at [246, 311] on span "Audit" at bounding box center [253, 316] width 45 height 22
click at [206, 316] on span "Summary" at bounding box center [197, 316] width 59 height 22
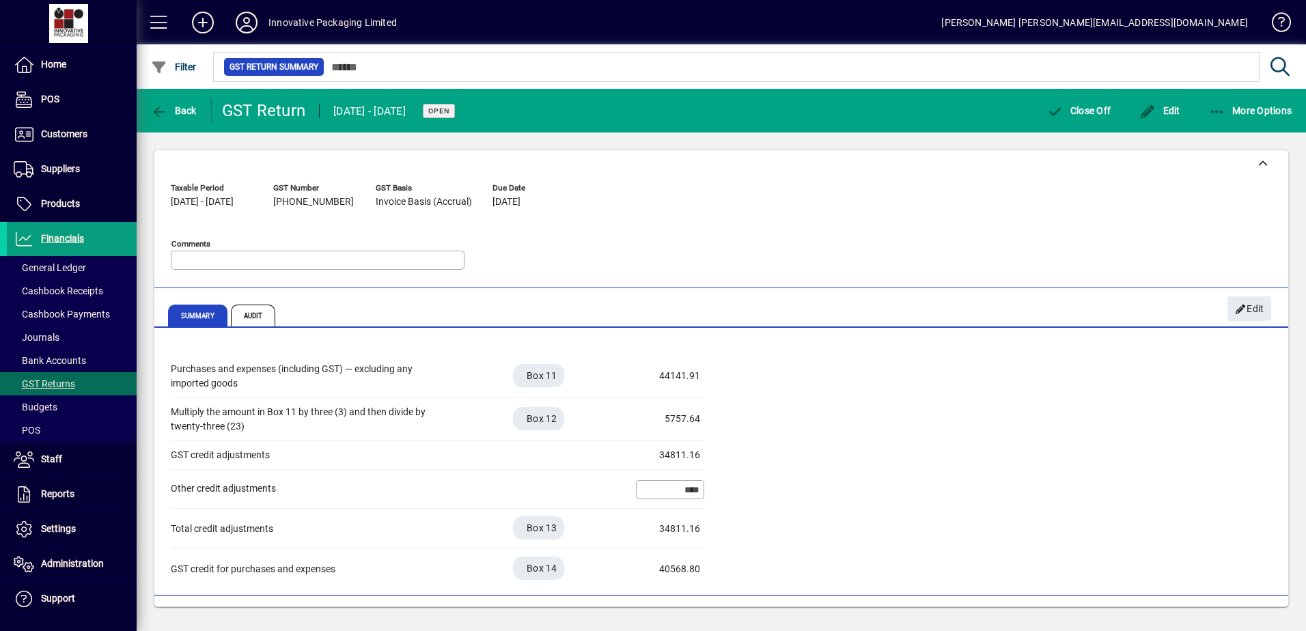
scroll to position [400, 0]
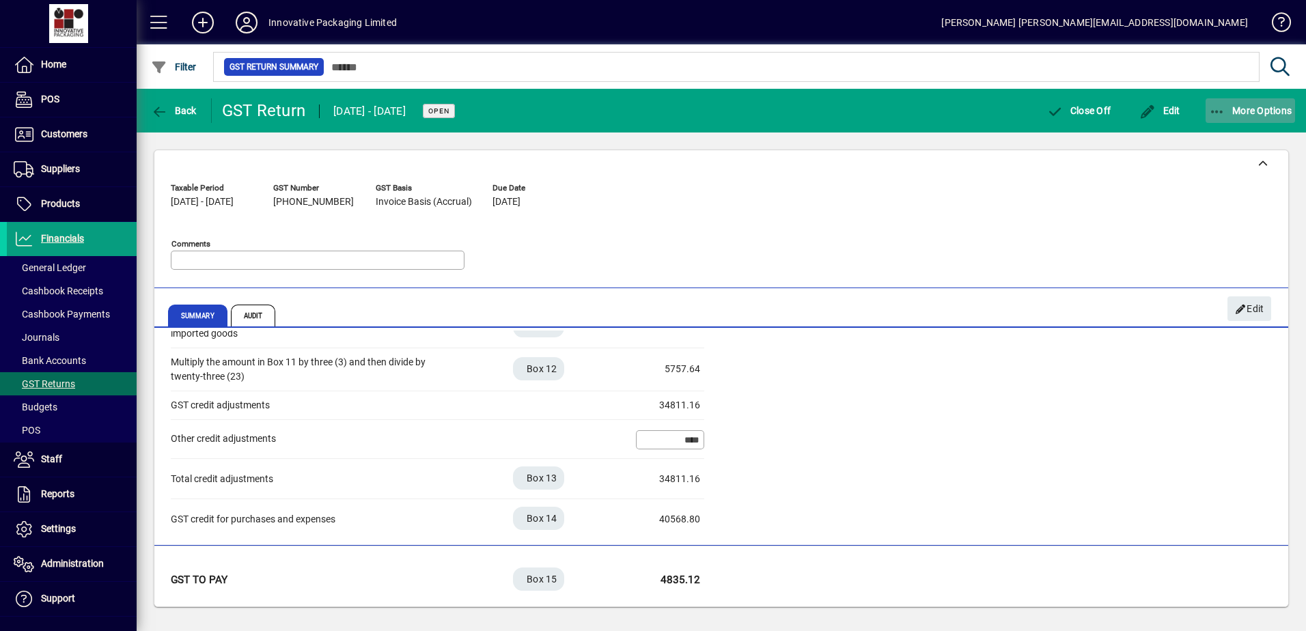
click at [1226, 111] on span "More Options" at bounding box center [1250, 110] width 83 height 11
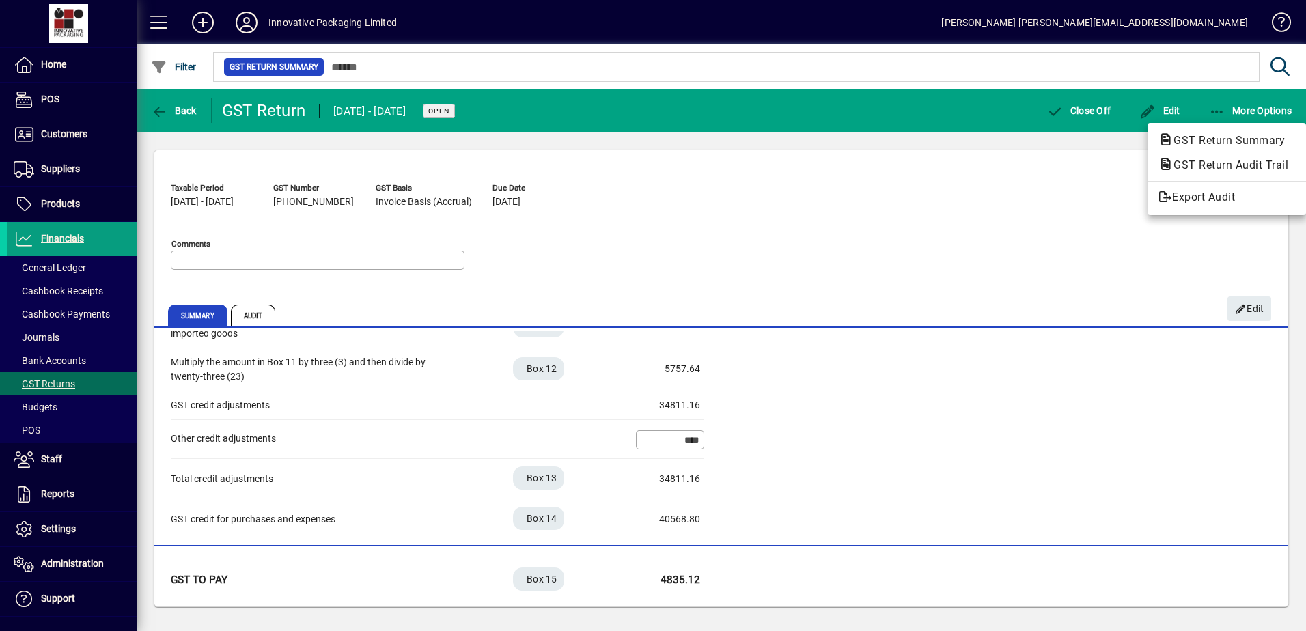
click at [803, 258] on div at bounding box center [653, 315] width 1306 height 631
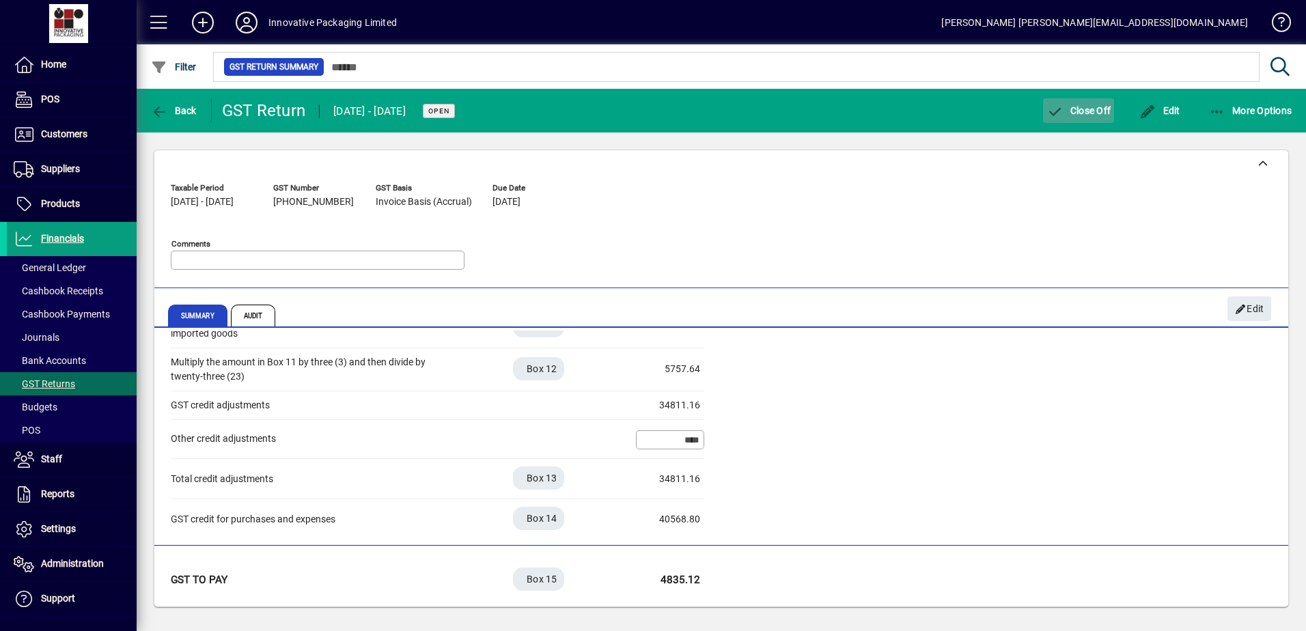
click at [1079, 116] on span "button" at bounding box center [1078, 110] width 71 height 33
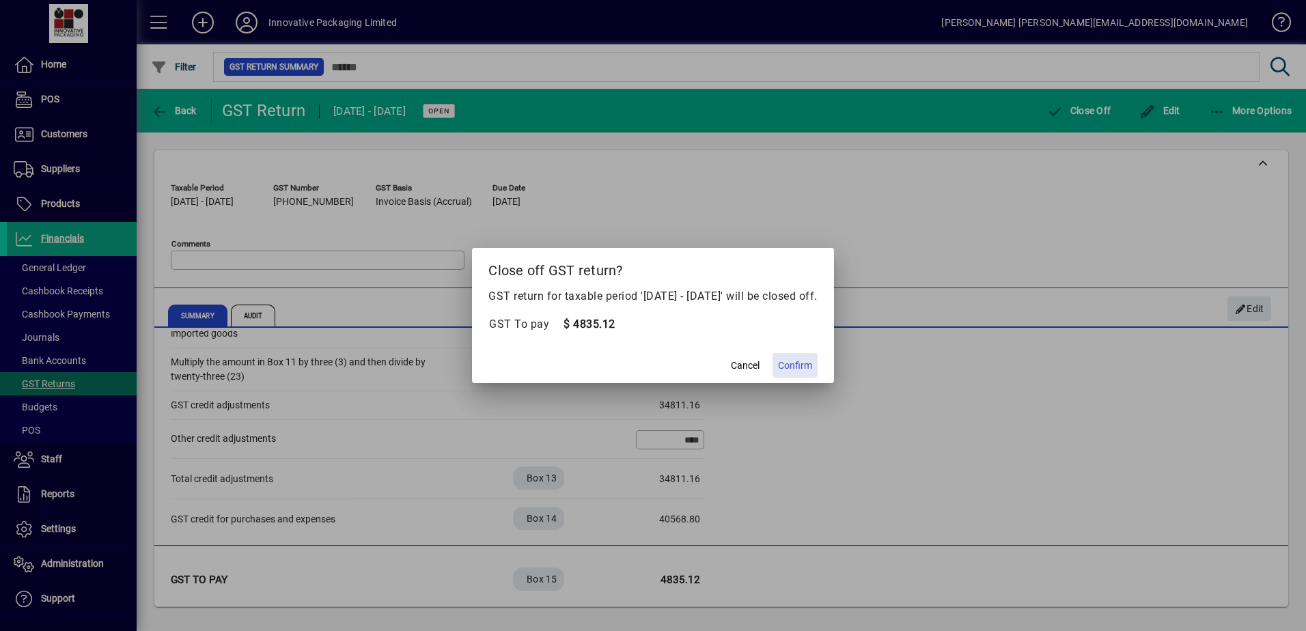
click at [812, 369] on span "Confirm" at bounding box center [795, 366] width 34 height 14
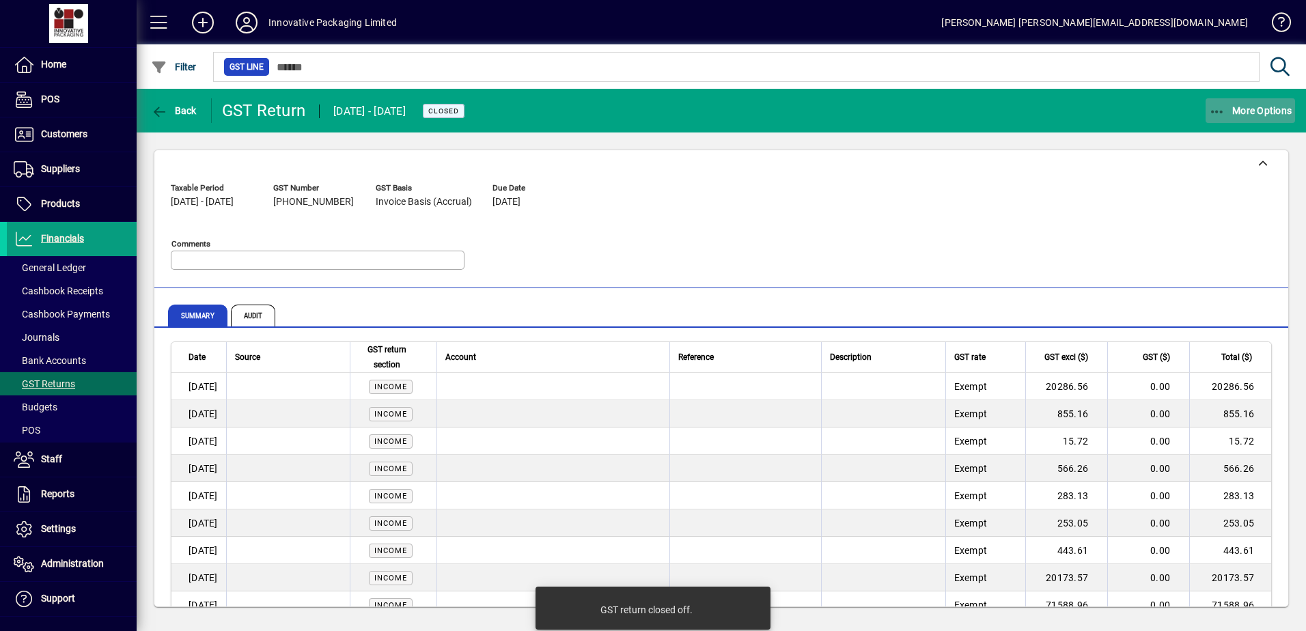
click at [1219, 100] on span "button" at bounding box center [1251, 110] width 90 height 33
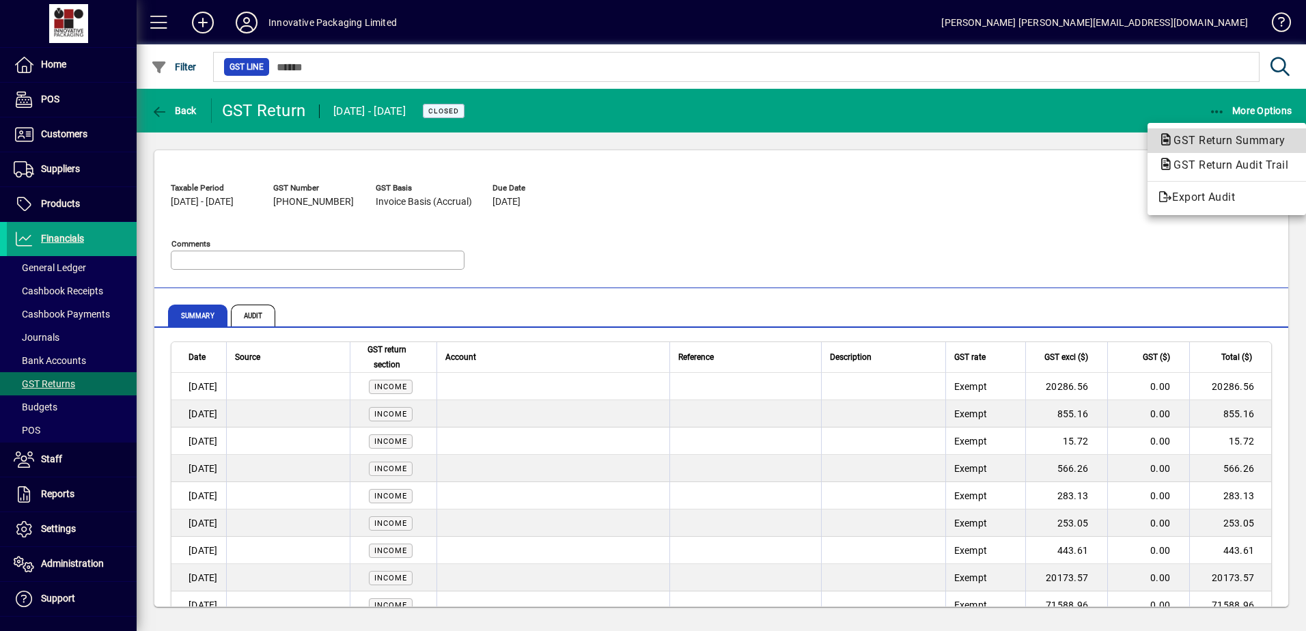
click at [1226, 139] on span "GST Return Summary" at bounding box center [1224, 140] width 133 height 13
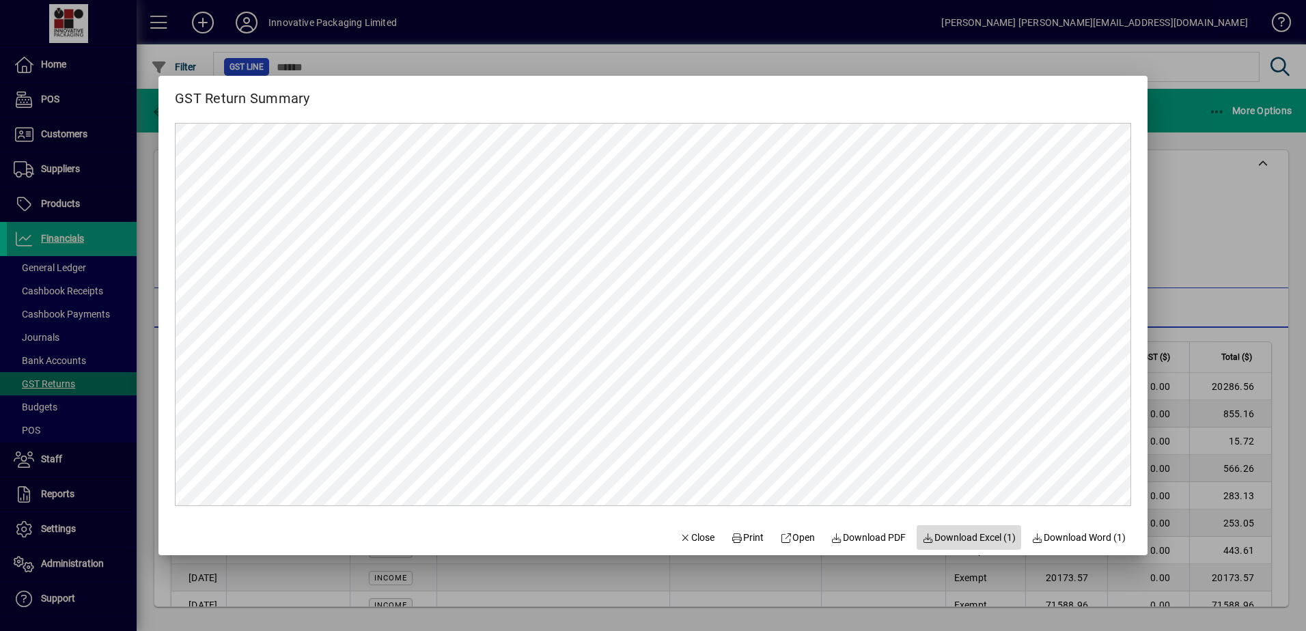
click at [973, 538] on span "Download Excel (1)" at bounding box center [969, 538] width 94 height 14
